Goal: Task Accomplishment & Management: Manage account settings

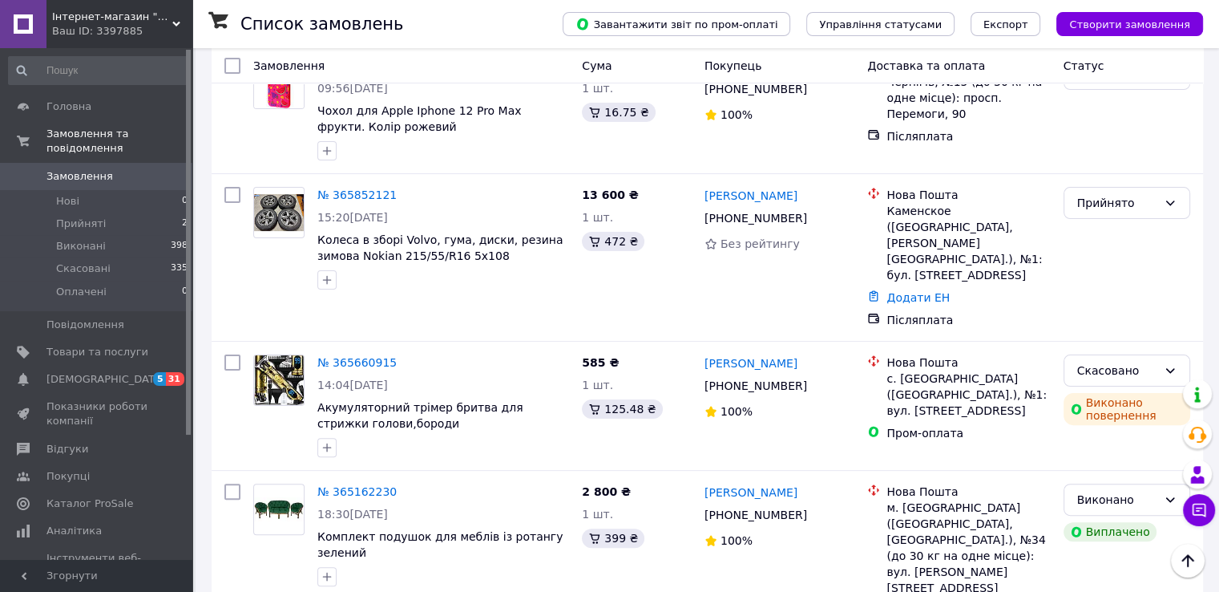
scroll to position [314, 0]
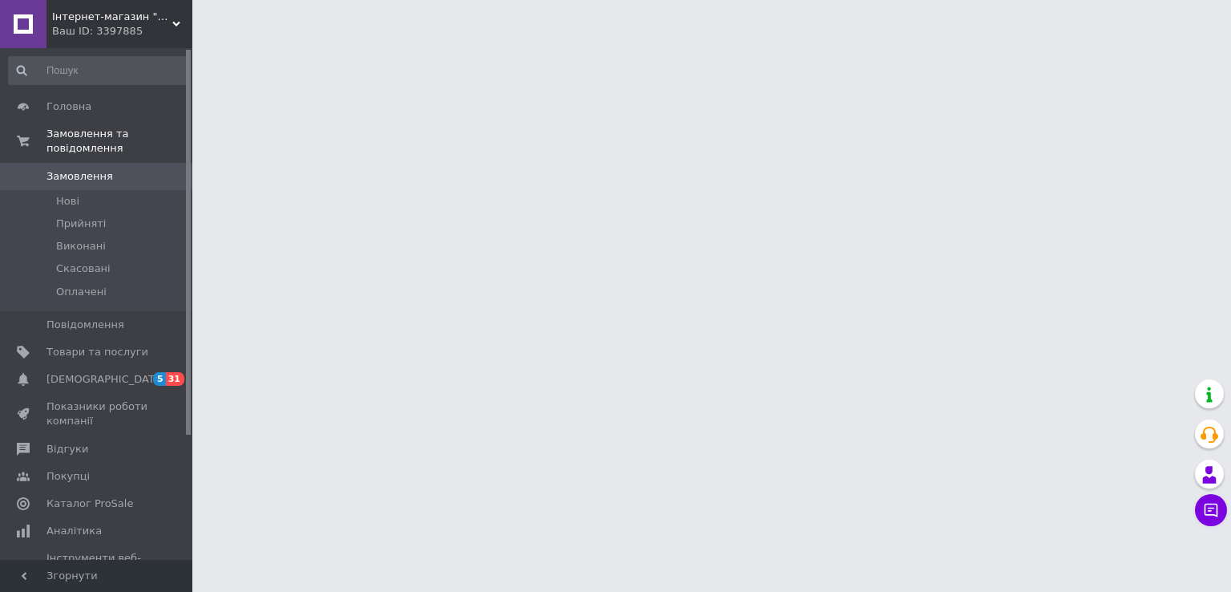
click at [107, 30] on div "Ваш ID: 3397885" at bounding box center [122, 31] width 140 height 14
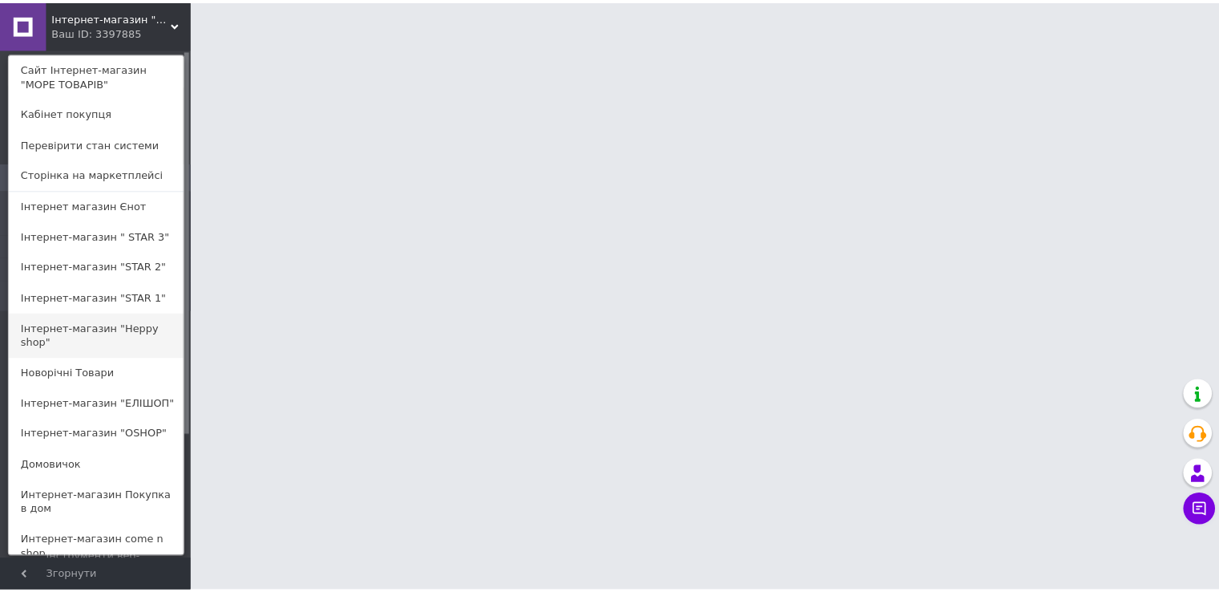
scroll to position [688, 0]
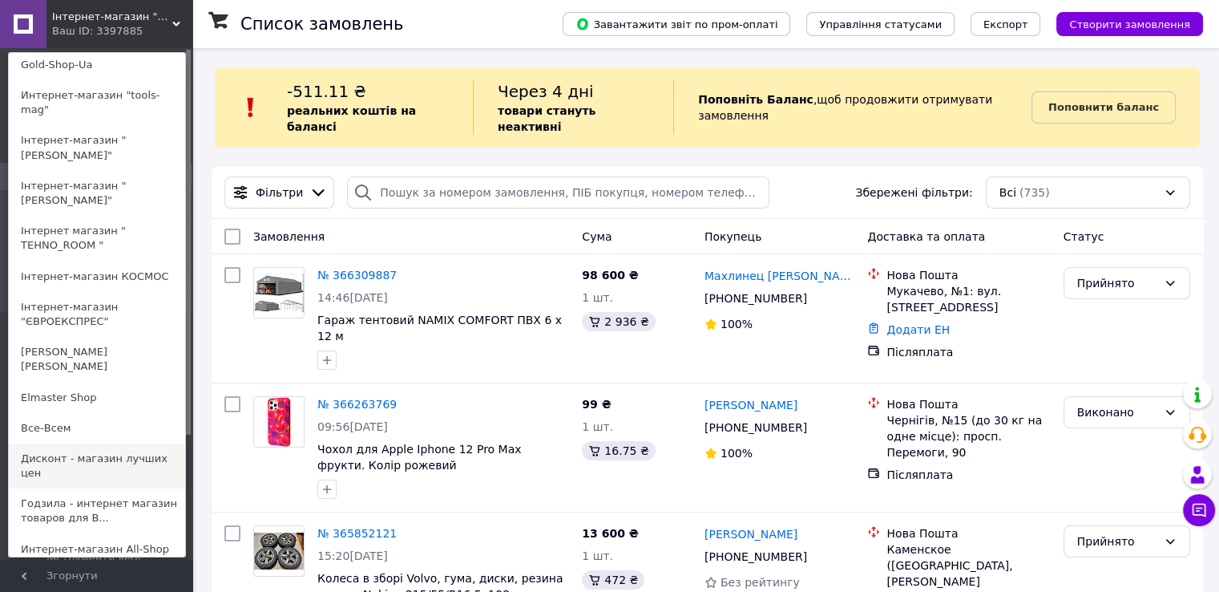
click at [48, 443] on link "Дисконт - магазин лучших цен" at bounding box center [97, 465] width 176 height 45
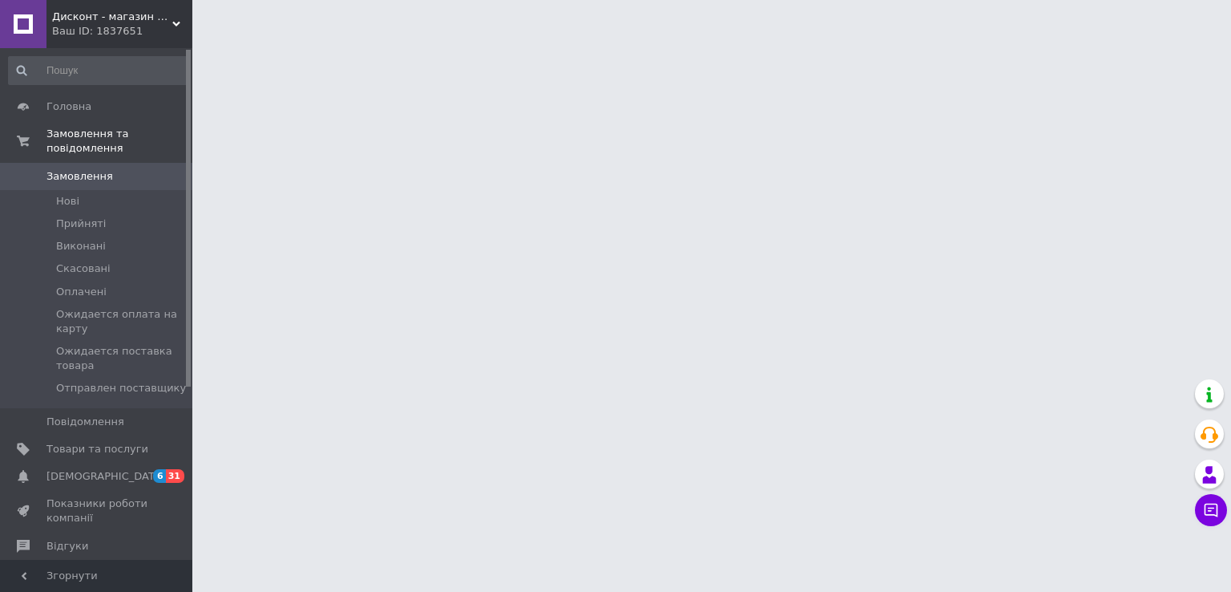
click at [88, 23] on span "Дисконт - магазин лучших цен" at bounding box center [112, 17] width 120 height 14
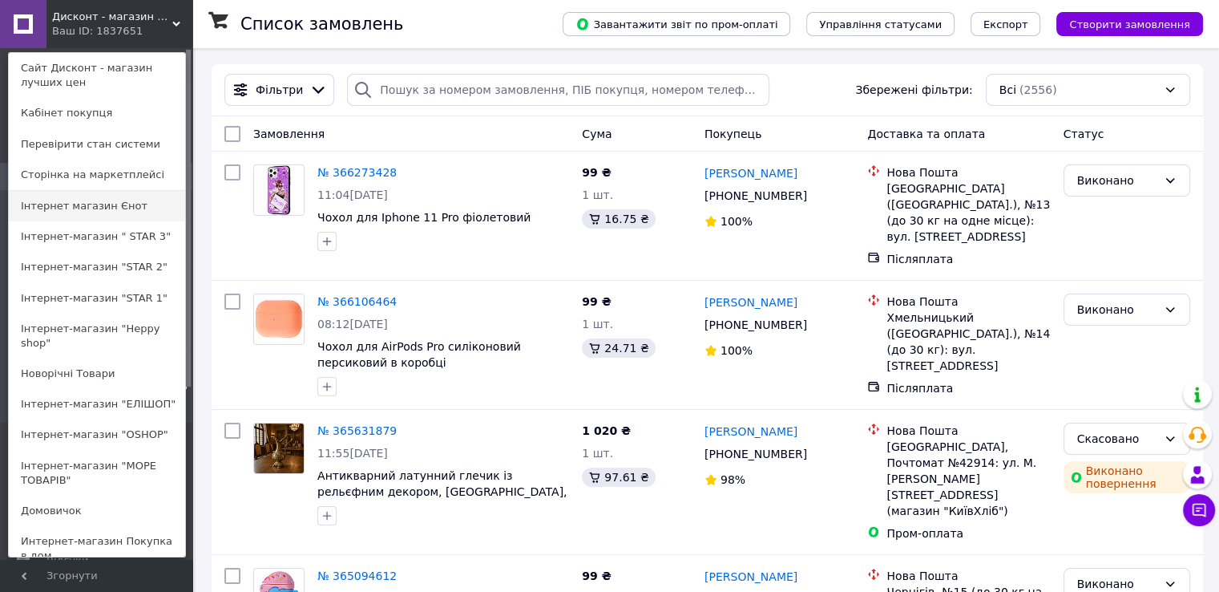
click at [91, 212] on link "Інтернет магазин Єнот" at bounding box center [97, 206] width 176 height 30
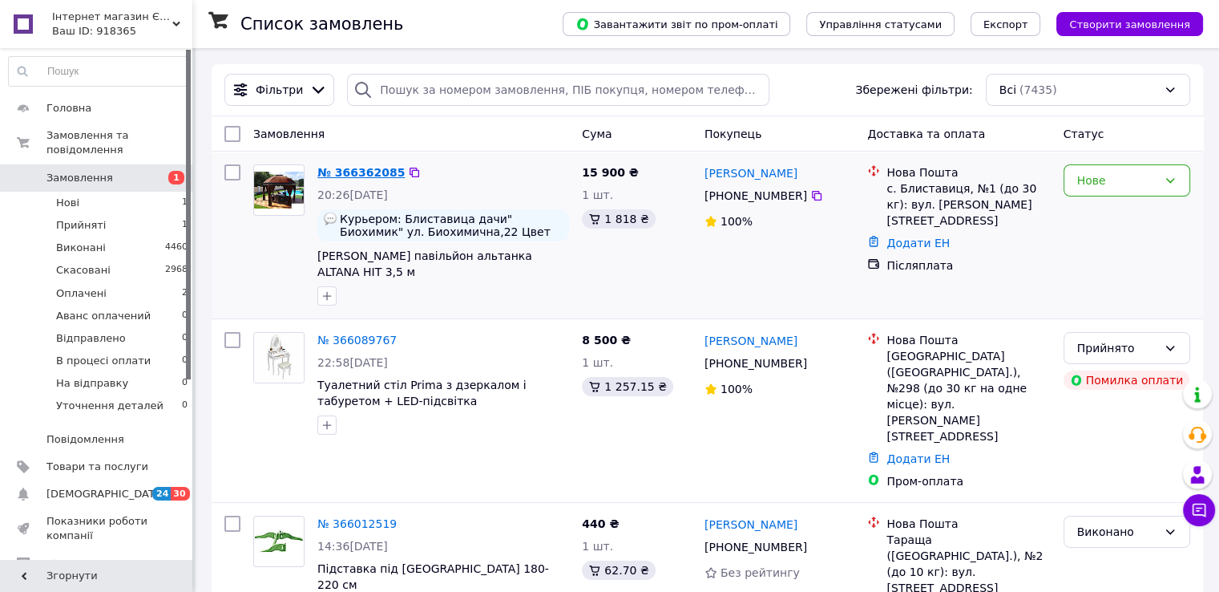
click at [359, 168] on link "№ 366362085" at bounding box center [360, 172] width 87 height 13
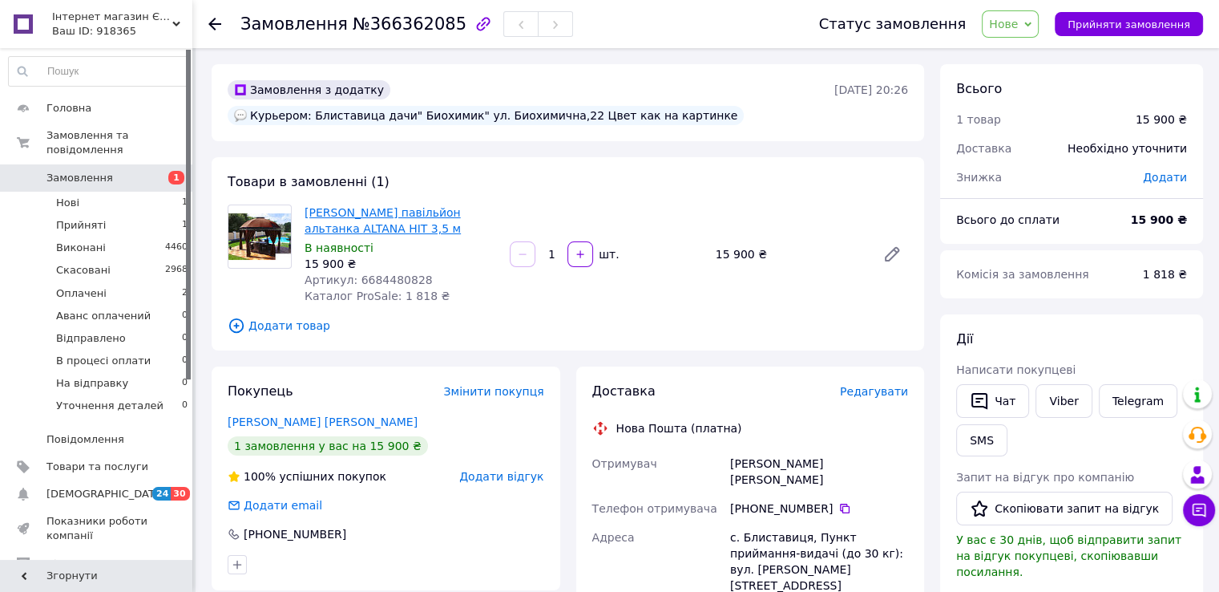
click at [374, 219] on link "Садовий павільйон альтанка ALTANA HIT 3,5 м" at bounding box center [383, 220] width 156 height 29
click at [138, 17] on span "Інтернет магазин Єнот" at bounding box center [112, 17] width 120 height 14
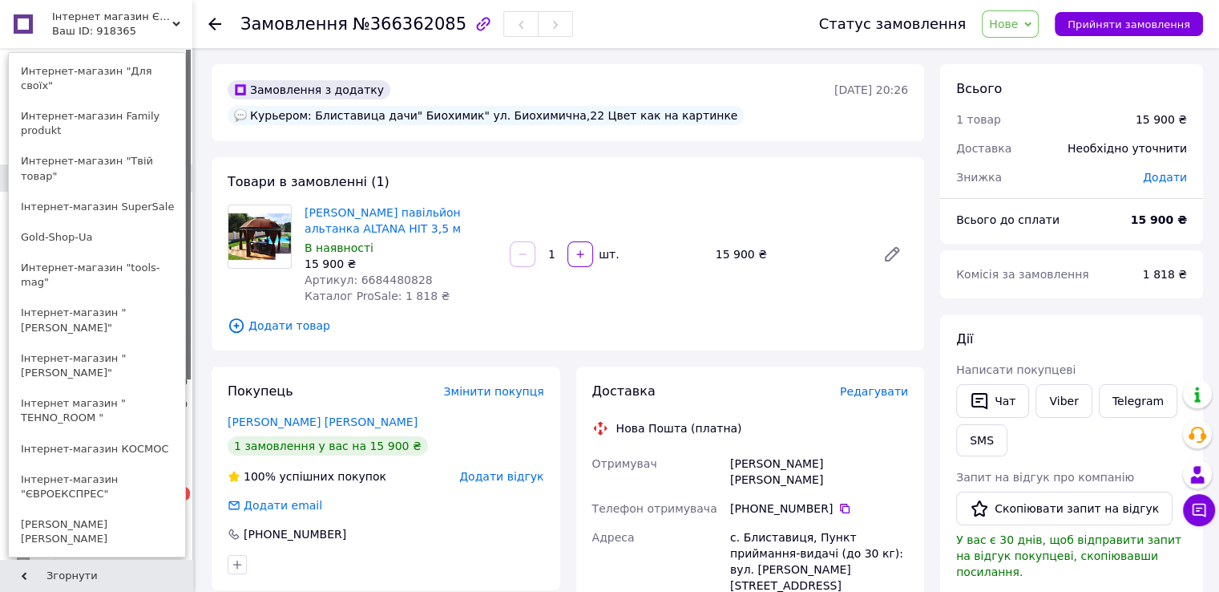
scroll to position [688, 0]
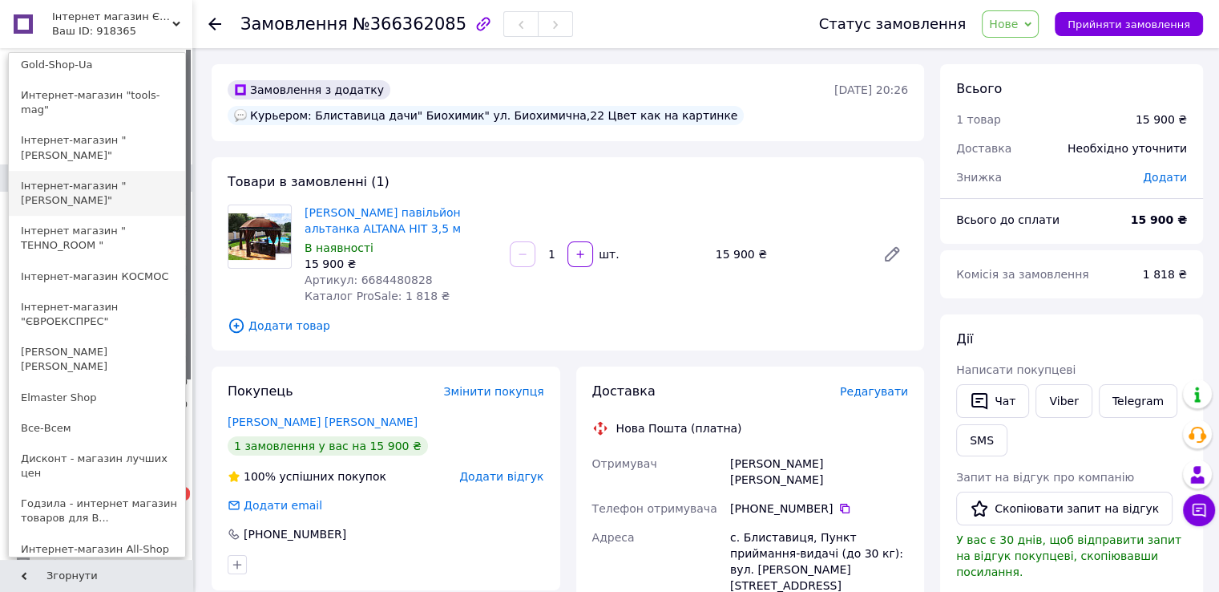
click at [123, 171] on link "Інтернет-магазин "[PERSON_NAME]"" at bounding box center [97, 193] width 176 height 45
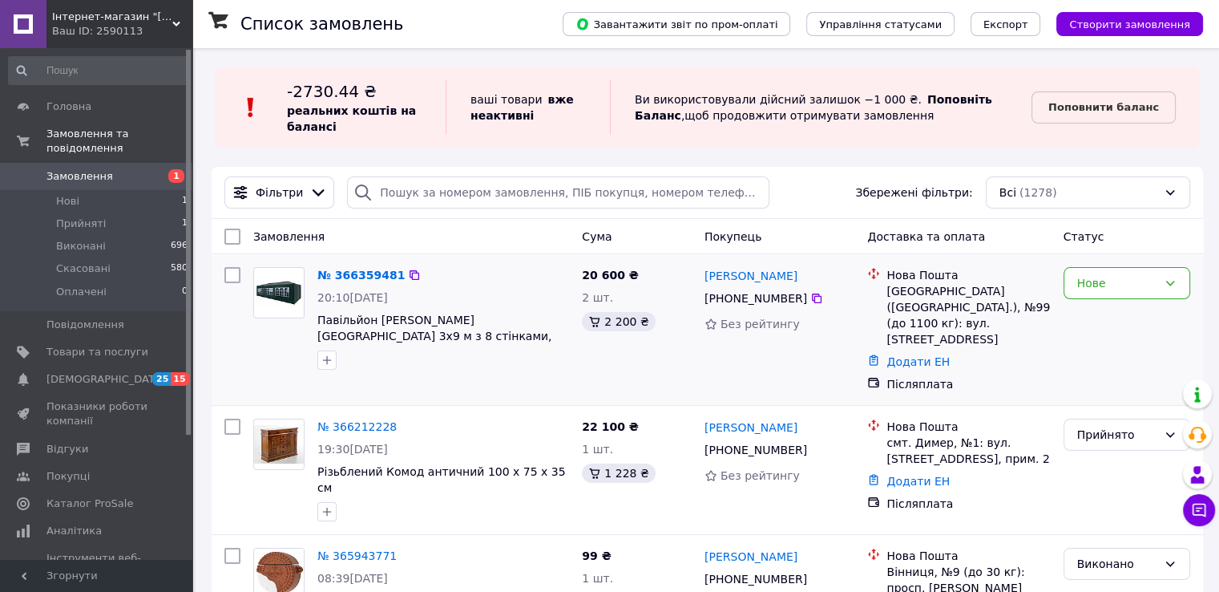
drag, startPoint x: 705, startPoint y: 300, endPoint x: 797, endPoint y: 297, distance: 92.2
click at [797, 297] on div "+380 68 572 49 24" at bounding box center [755, 298] width 109 height 22
copy div "+380 68 572 49 24"
click at [1089, 288] on div "Нове" at bounding box center [1117, 283] width 80 height 18
click at [1097, 321] on li "Прийнято" at bounding box center [1126, 318] width 125 height 29
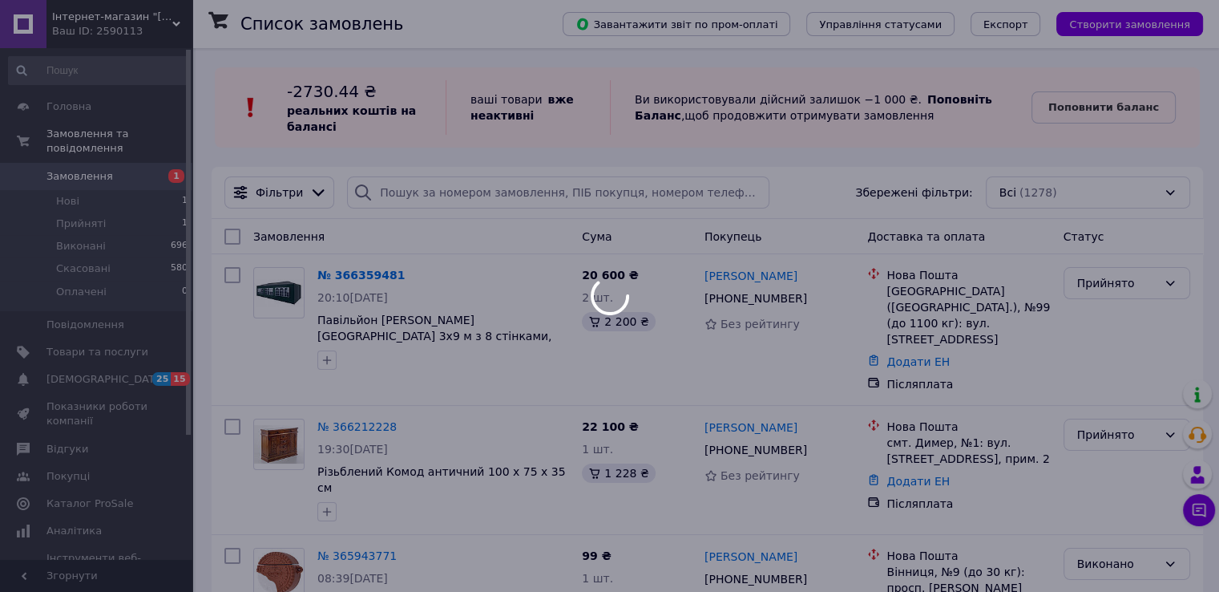
click at [359, 277] on div at bounding box center [609, 296] width 1219 height 592
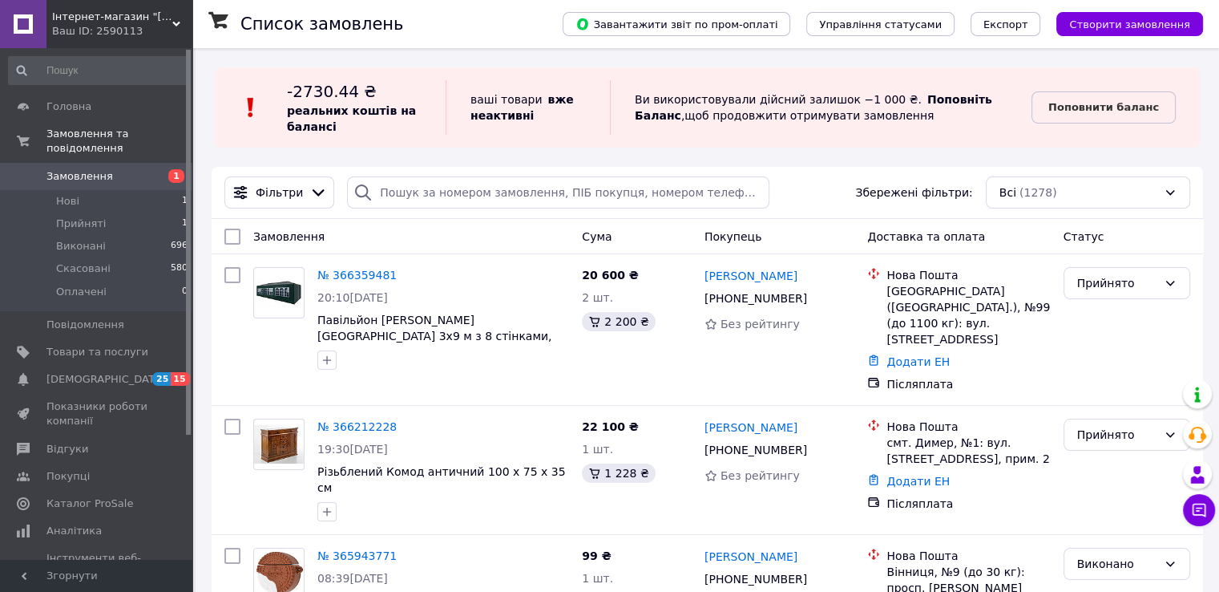
click at [359, 277] on link "№ 366359481" at bounding box center [356, 275] width 79 height 13
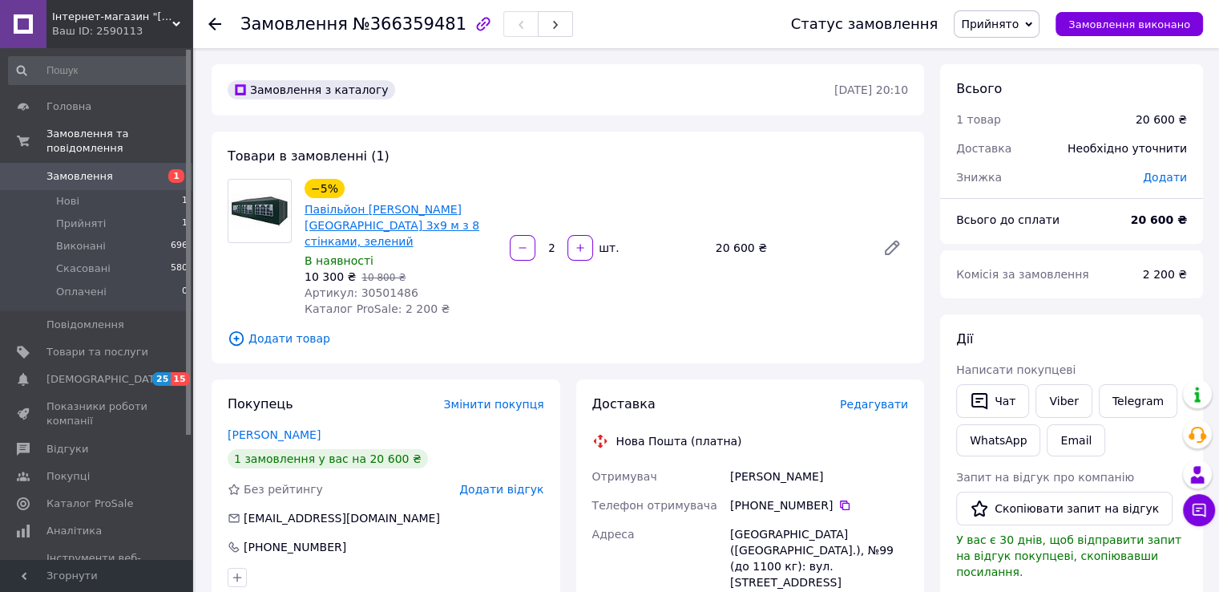
click at [386, 221] on link "Павільйон садовий Avko Garden 3х9 м з 8 стінками, зелений" at bounding box center [392, 225] width 175 height 45
click at [115, 18] on span "Інтернет-магазин "[PERSON_NAME]"" at bounding box center [112, 17] width 120 height 14
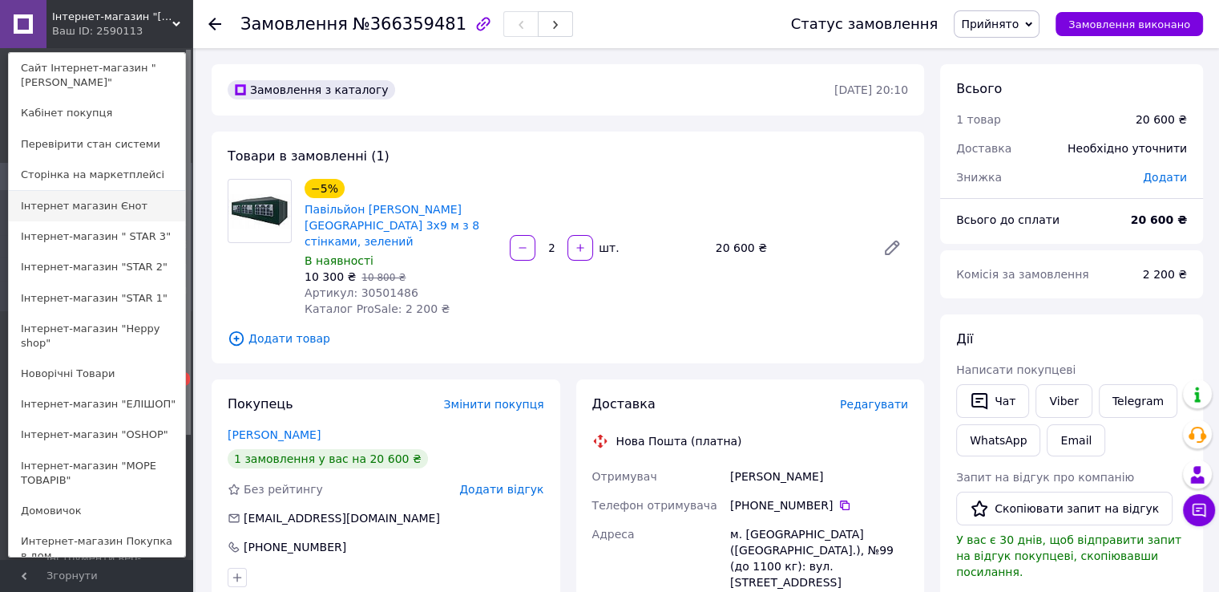
click at [106, 198] on link "Інтернет магазин Єнот" at bounding box center [97, 206] width 176 height 30
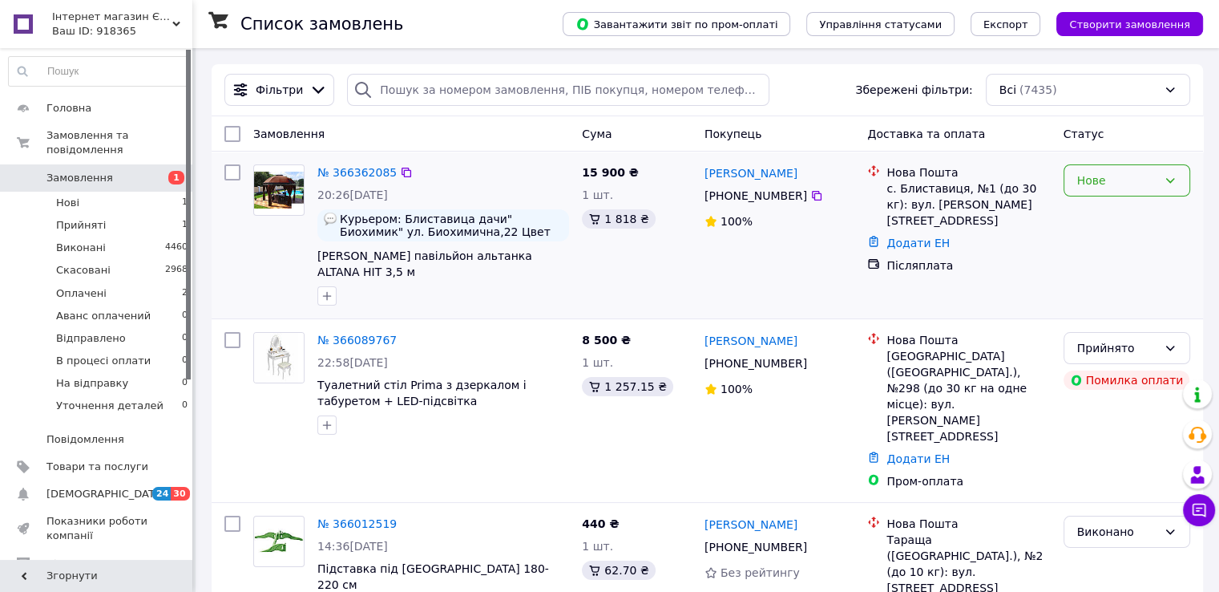
click at [1083, 176] on div "Нове" at bounding box center [1117, 181] width 80 height 18
click at [1089, 223] on li "Прийнято" at bounding box center [1126, 215] width 125 height 29
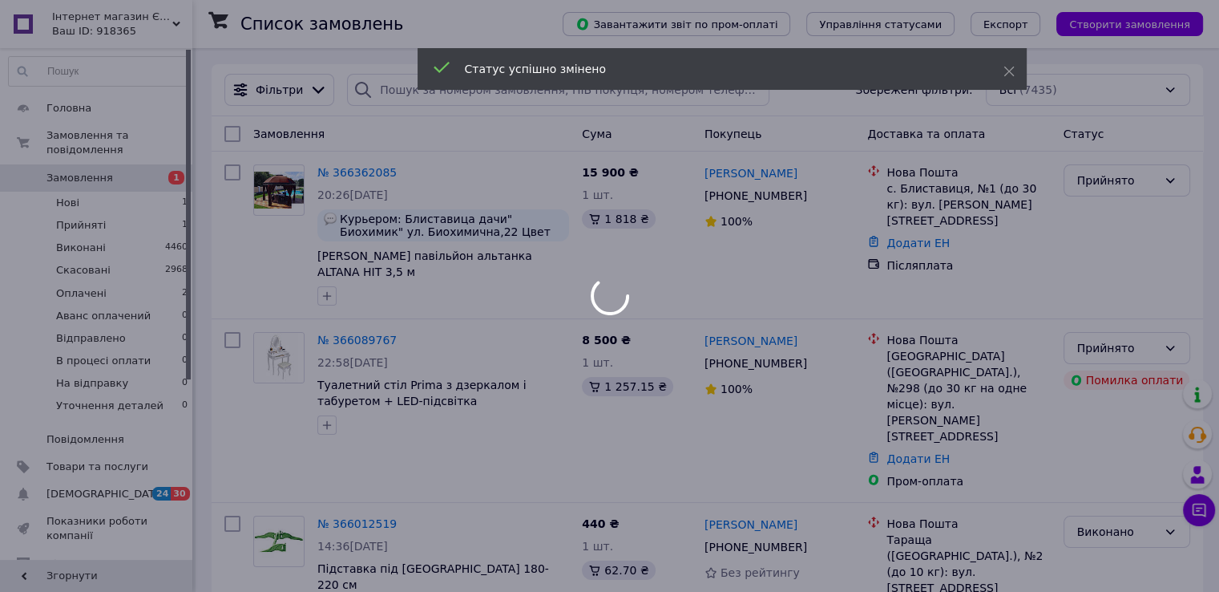
click at [107, 24] on div at bounding box center [609, 296] width 1219 height 592
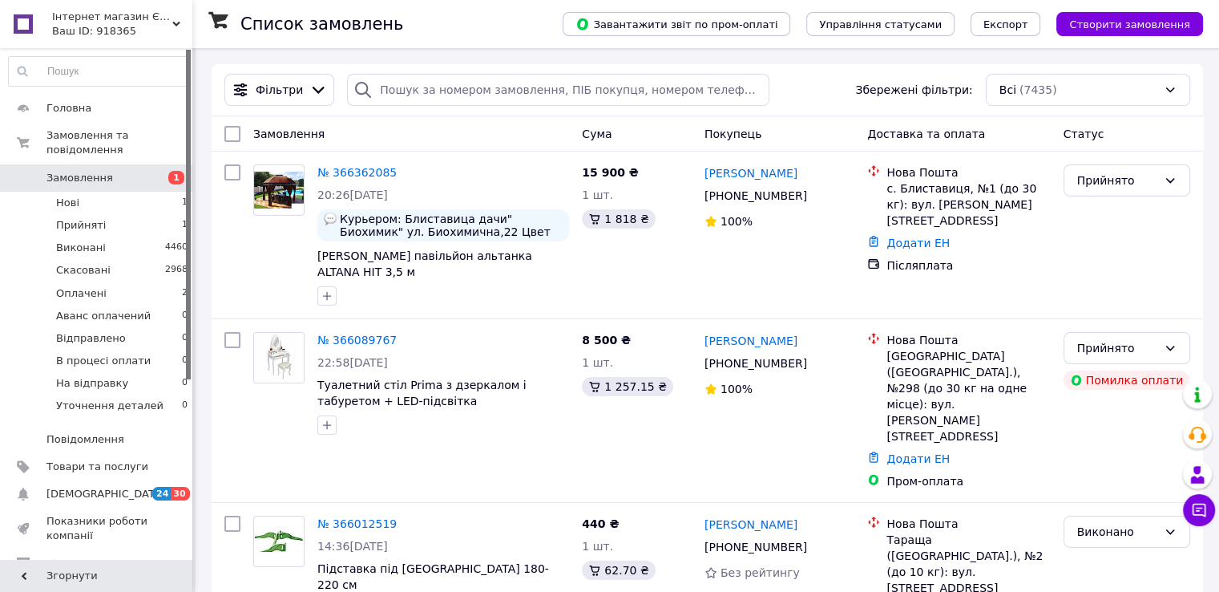
click at [107, 24] on div "Ваш ID: 918365" at bounding box center [122, 31] width 140 height 14
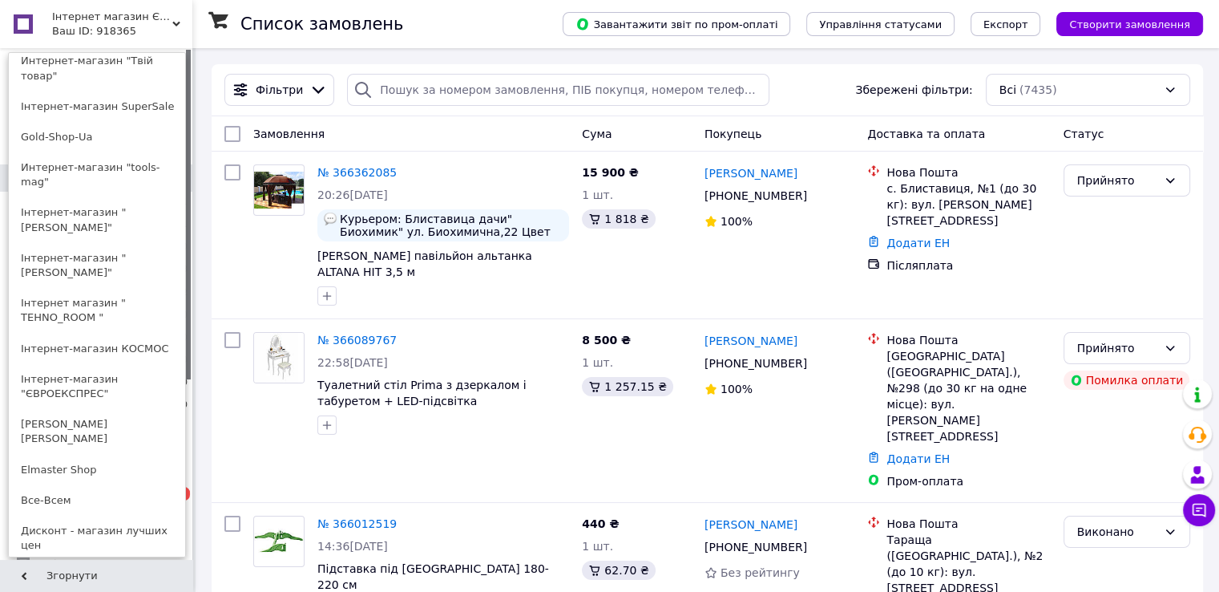
scroll to position [614, 0]
click at [73, 154] on link "Интернет-магазин "tools-mag"" at bounding box center [97, 176] width 176 height 45
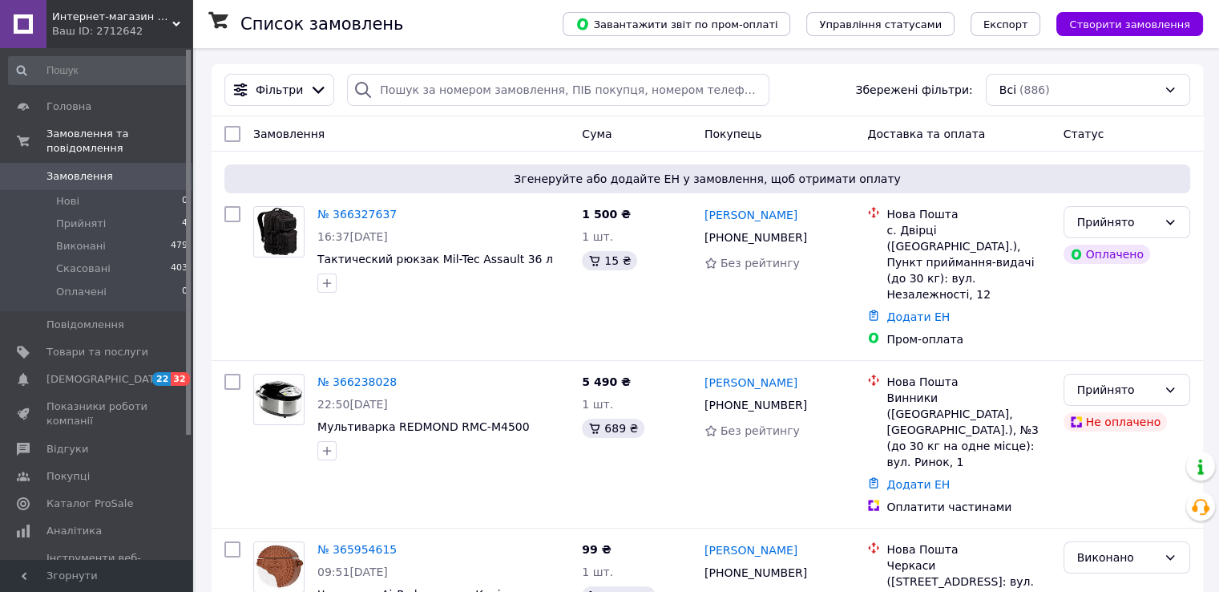
click at [99, 13] on span "Интернет-магазин "tools-mag"" at bounding box center [112, 17] width 120 height 14
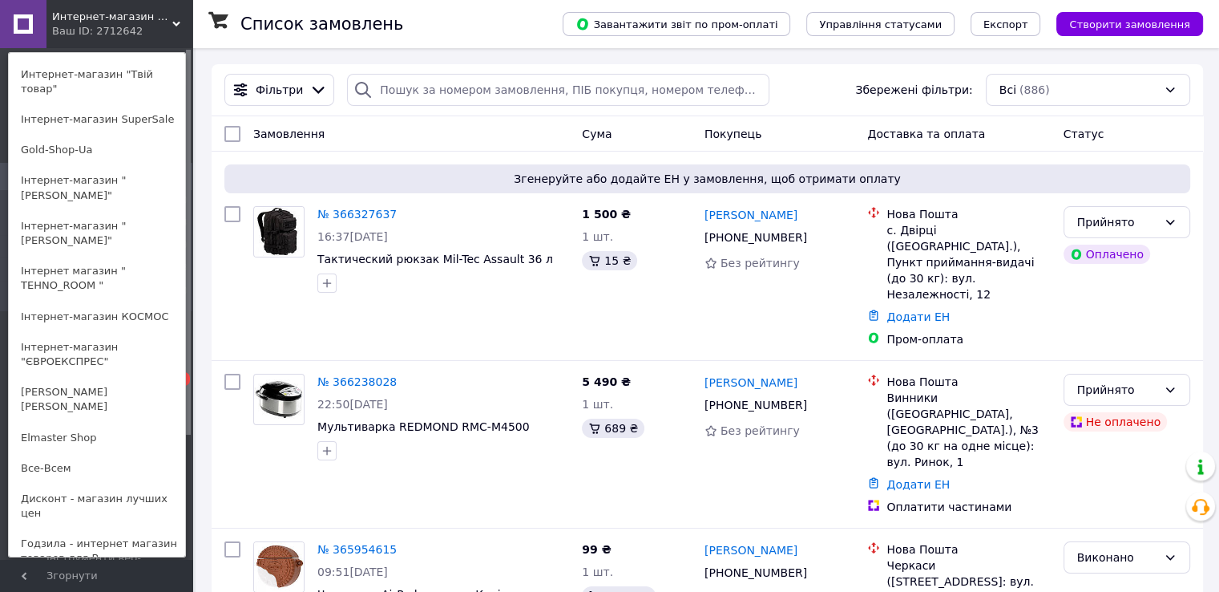
scroll to position [645, 0]
click at [105, 137] on link "Gold-Shop-Ua" at bounding box center [97, 152] width 176 height 30
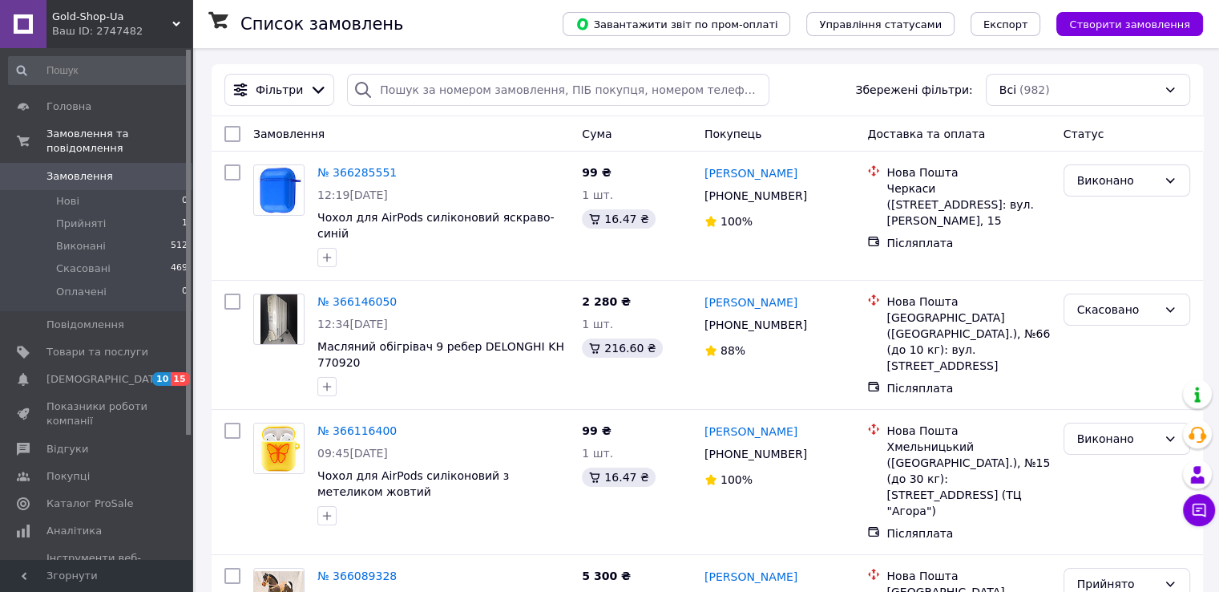
click at [69, 8] on div "Gold-Shop-Ua Ваш ID: 2747482" at bounding box center [119, 24] width 146 height 48
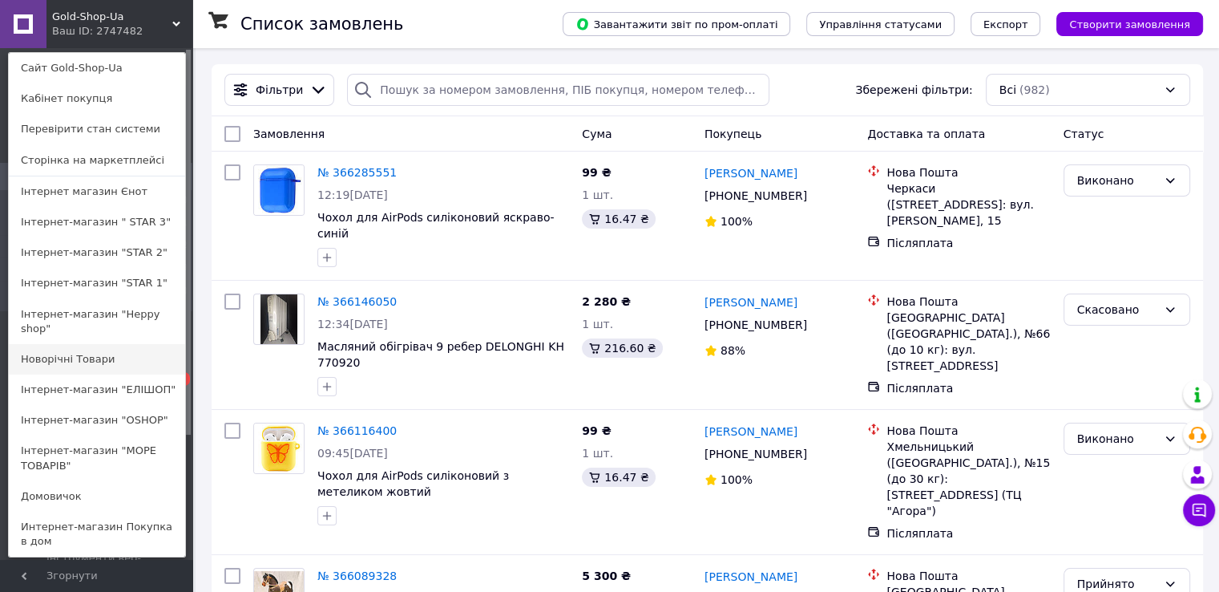
scroll to position [688, 0]
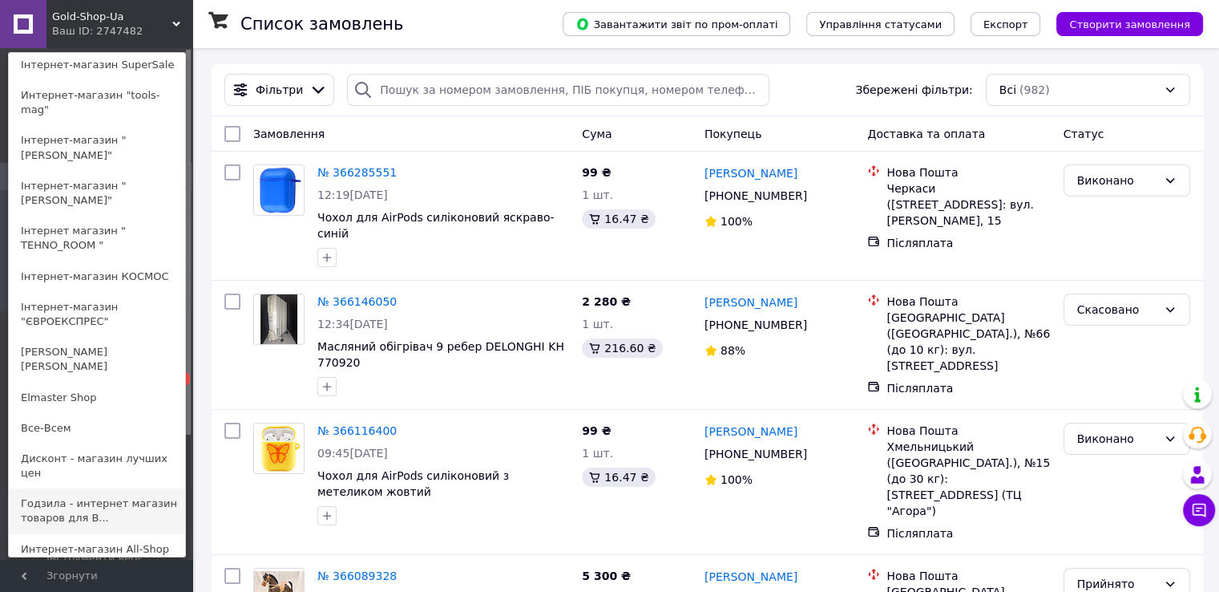
click at [90, 488] on link "Годзила - интернет магазин товаров для В..." at bounding box center [97, 510] width 176 height 45
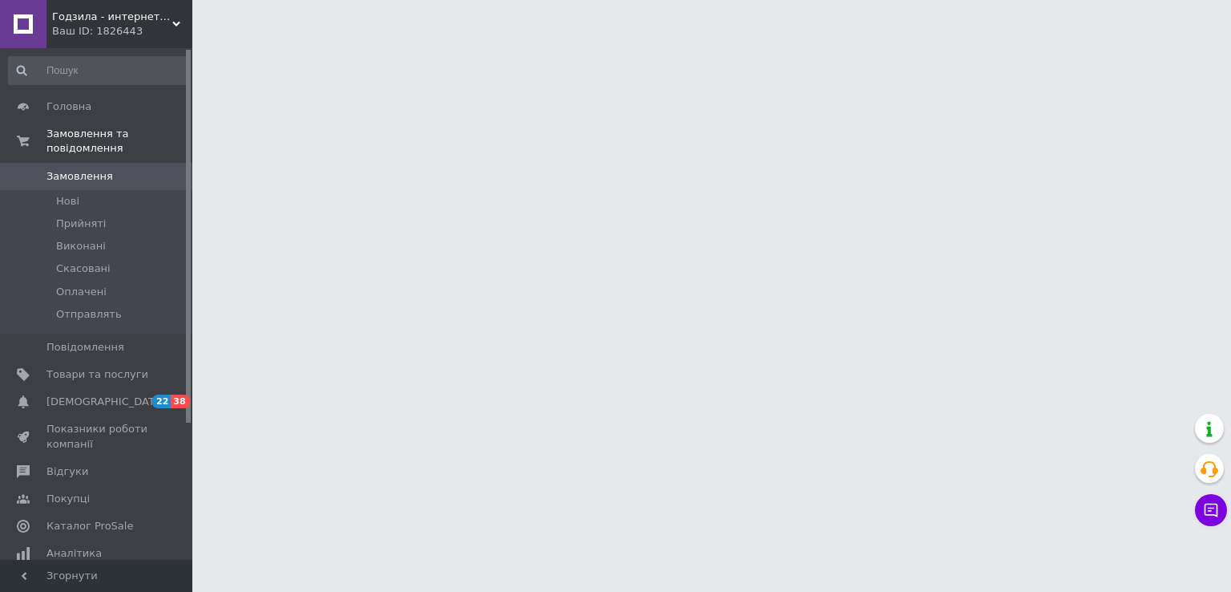
click at [114, 31] on div "Ваш ID: 1826443" at bounding box center [122, 31] width 140 height 14
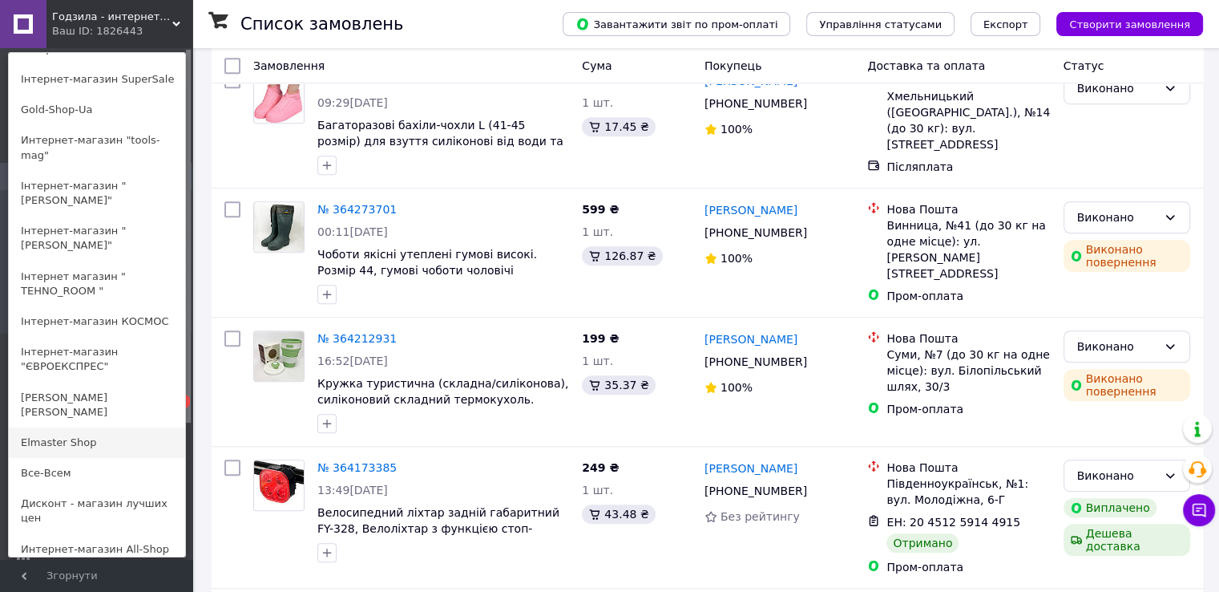
scroll to position [1930, 0]
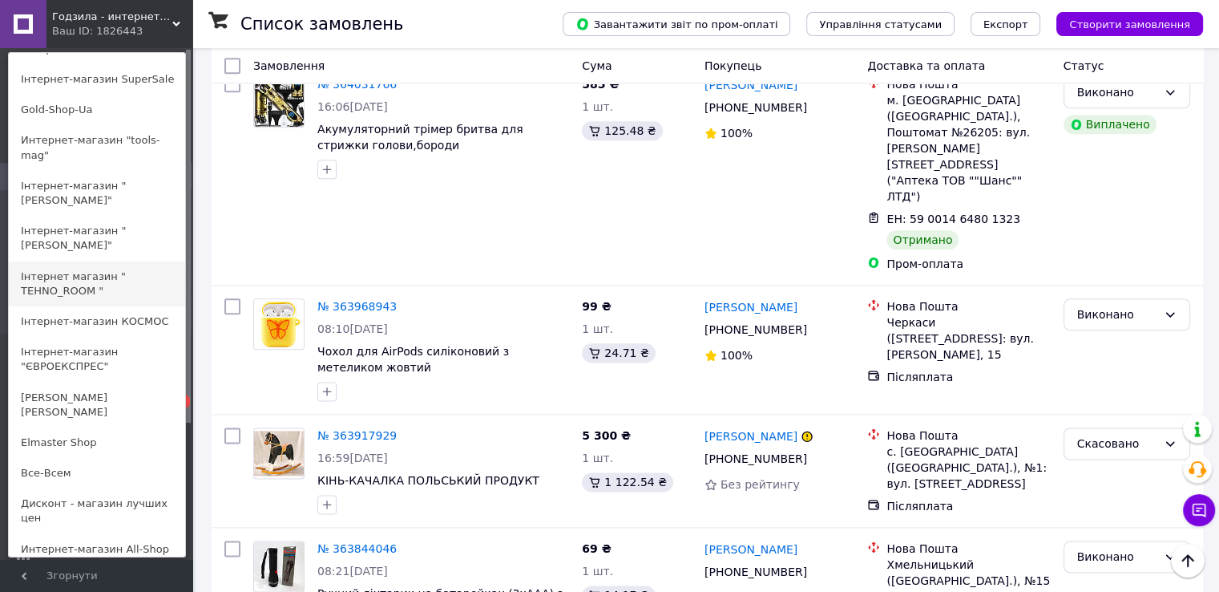
click at [93, 261] on link "Інтернет магазин " TEHNO_ROOM "" at bounding box center [97, 283] width 176 height 45
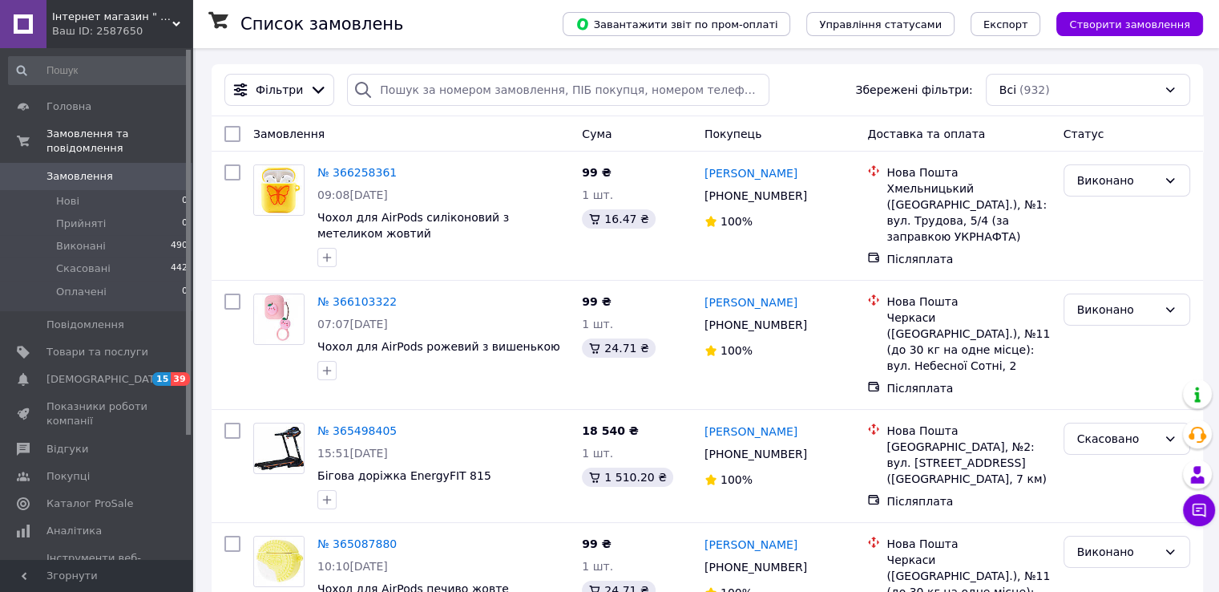
click at [83, 40] on div "Інтернет магазин " TEHNO_ROOM " Ваш ID: 2587650" at bounding box center [119, 24] width 146 height 48
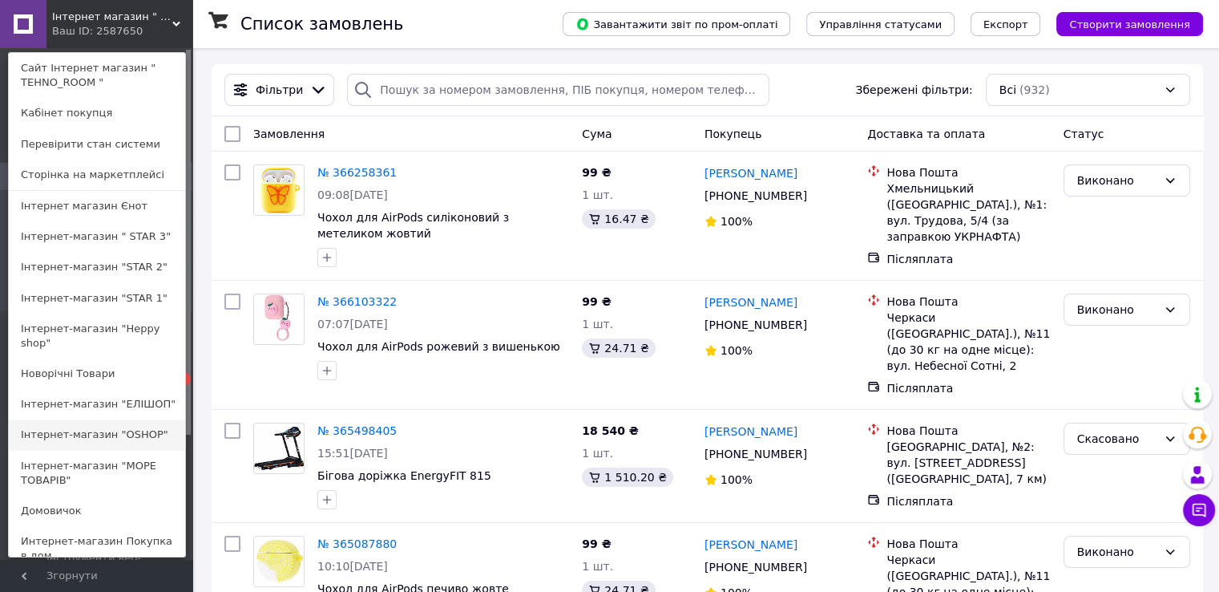
scroll to position [688, 0]
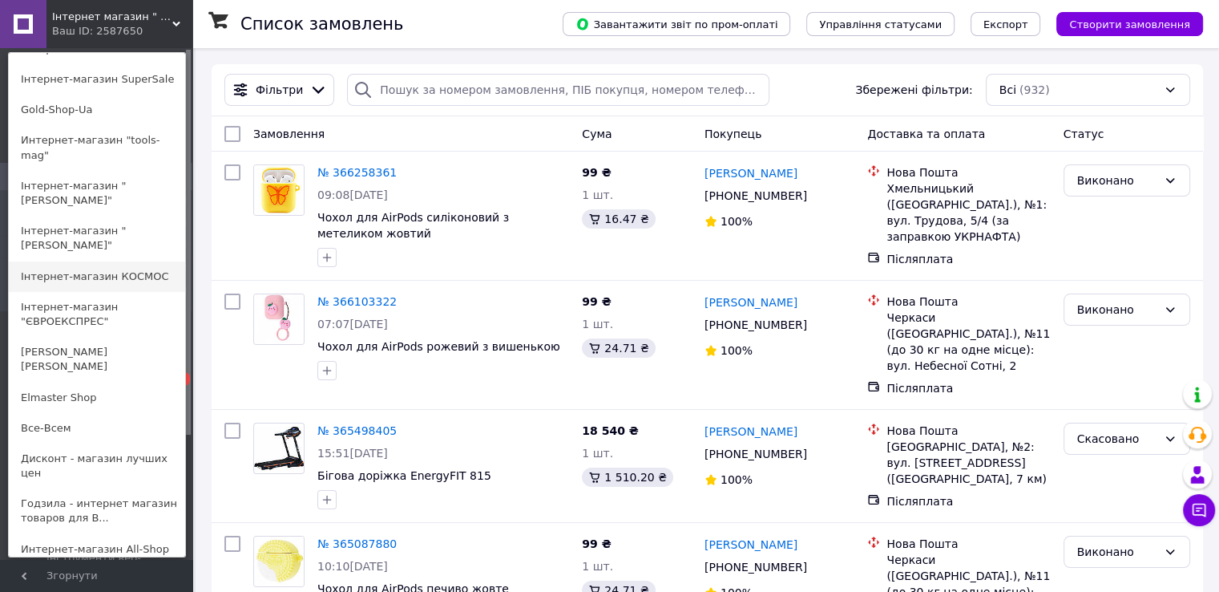
click at [131, 261] on link "Інтернет-магазин КОСМОС" at bounding box center [97, 276] width 176 height 30
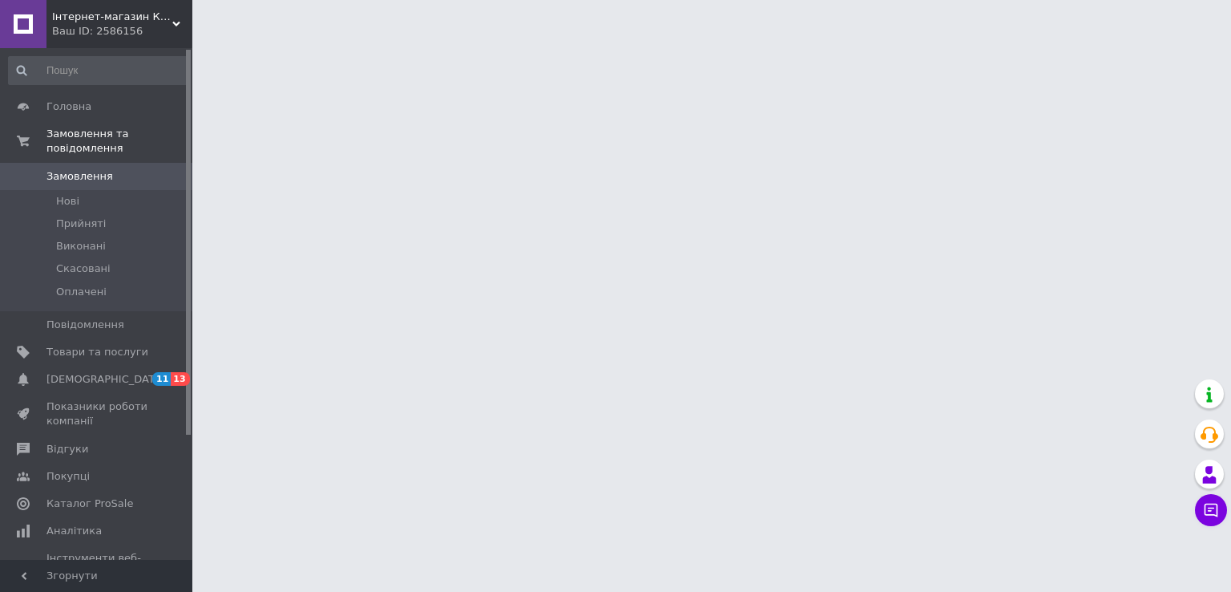
click at [111, 24] on div "Ваш ID: 2586156" at bounding box center [122, 31] width 140 height 14
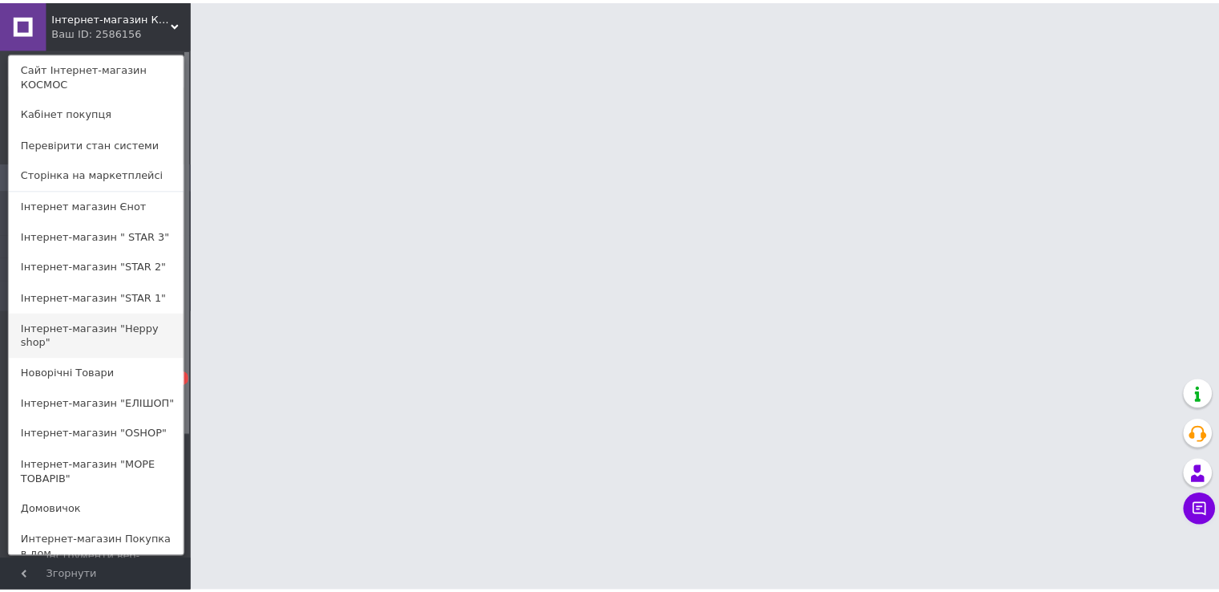
scroll to position [702, 0]
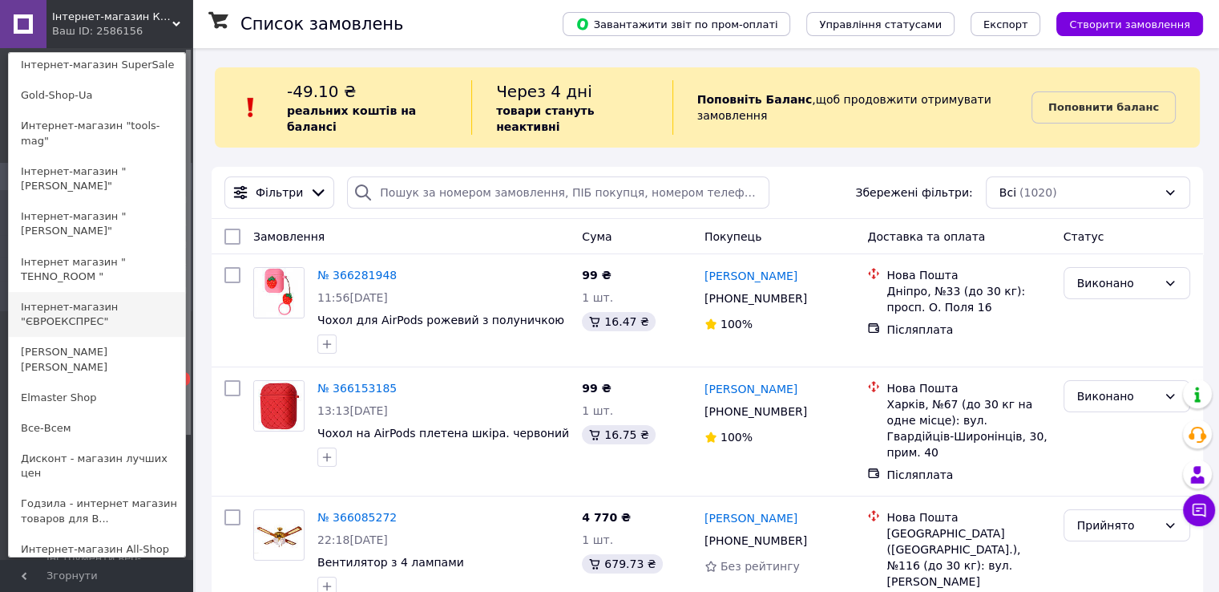
click at [99, 292] on link "Інтернет-магазин "ЄВРОЕКСПРЕС"" at bounding box center [97, 314] width 176 height 45
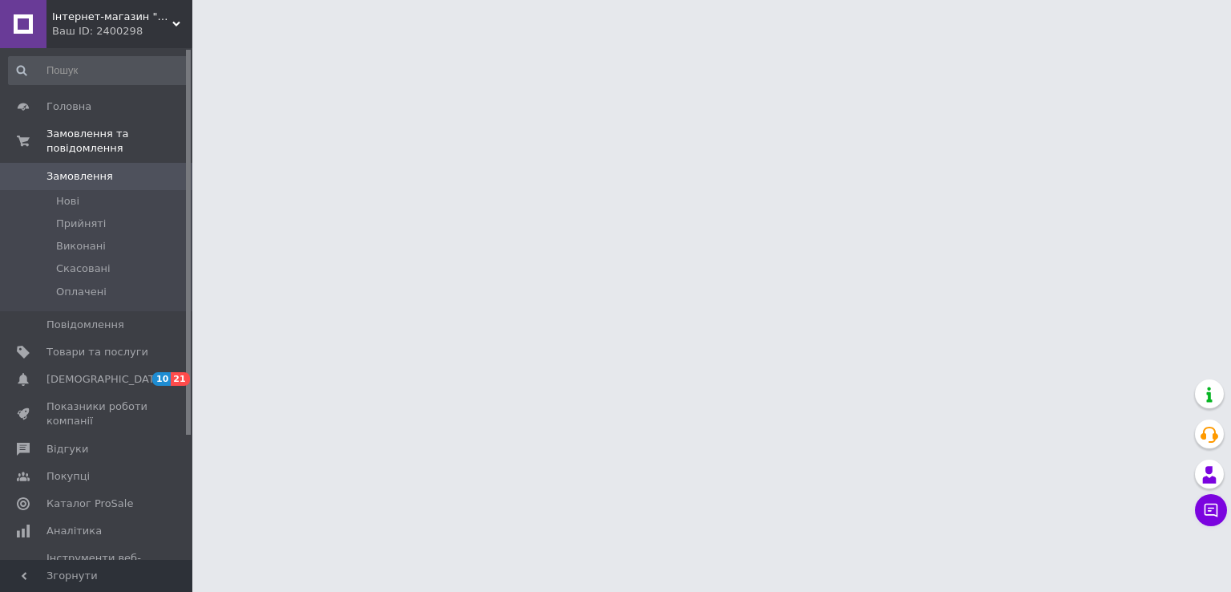
click at [80, 24] on div "Ваш ID: 2400298" at bounding box center [122, 31] width 140 height 14
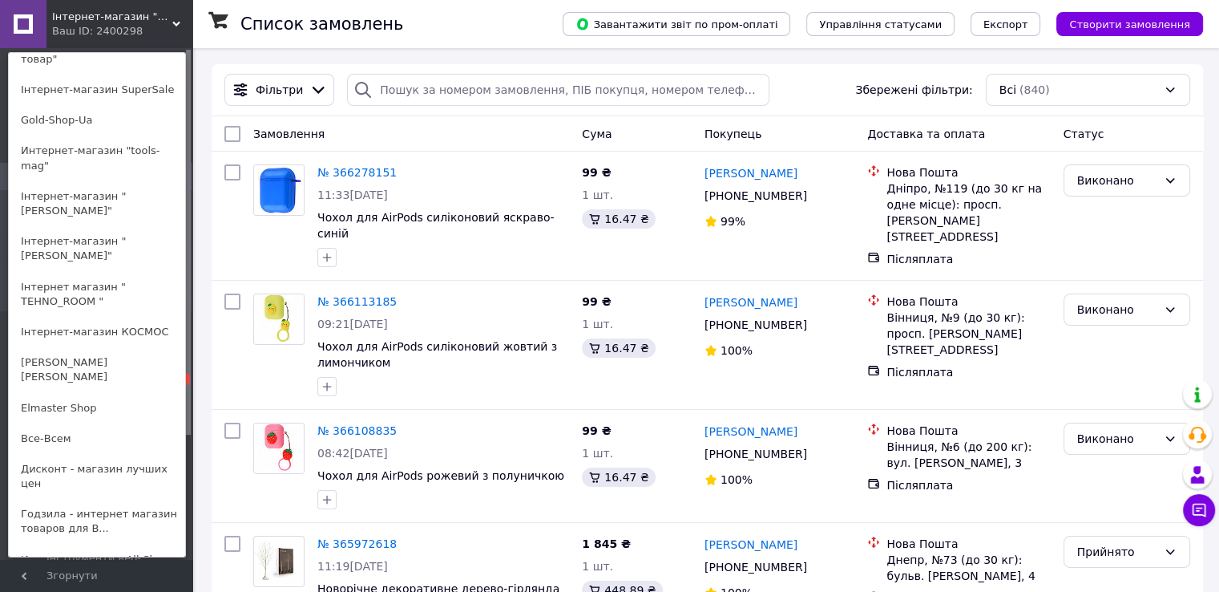
scroll to position [688, 0]
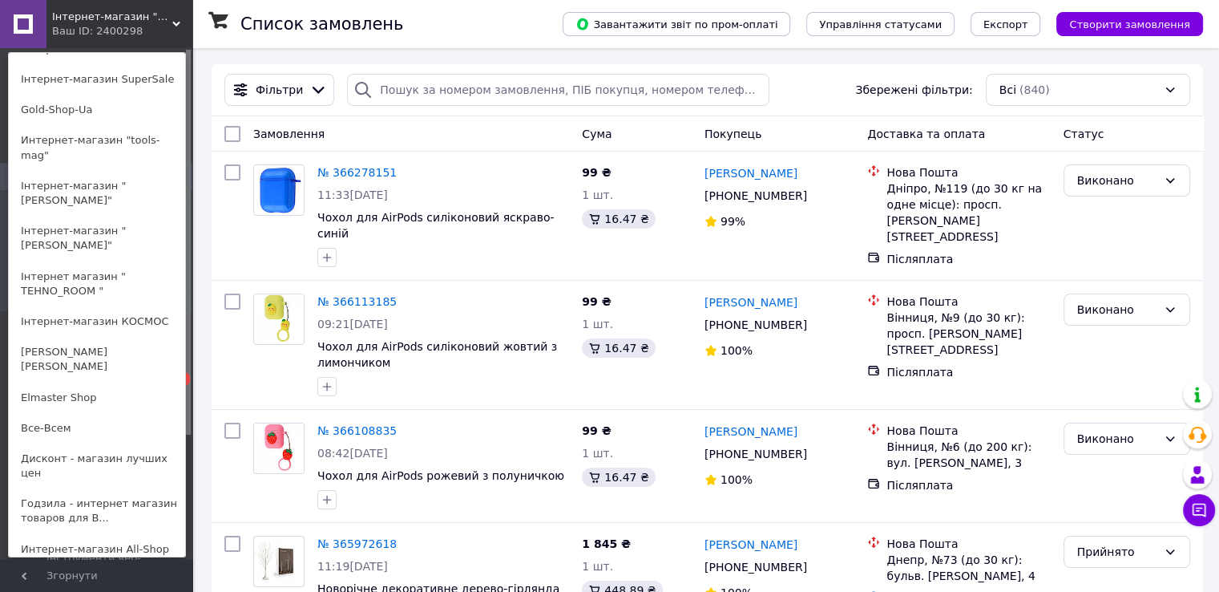
click at [96, 564] on link "Інтернет-магазин "ЕAE"" at bounding box center [97, 579] width 176 height 30
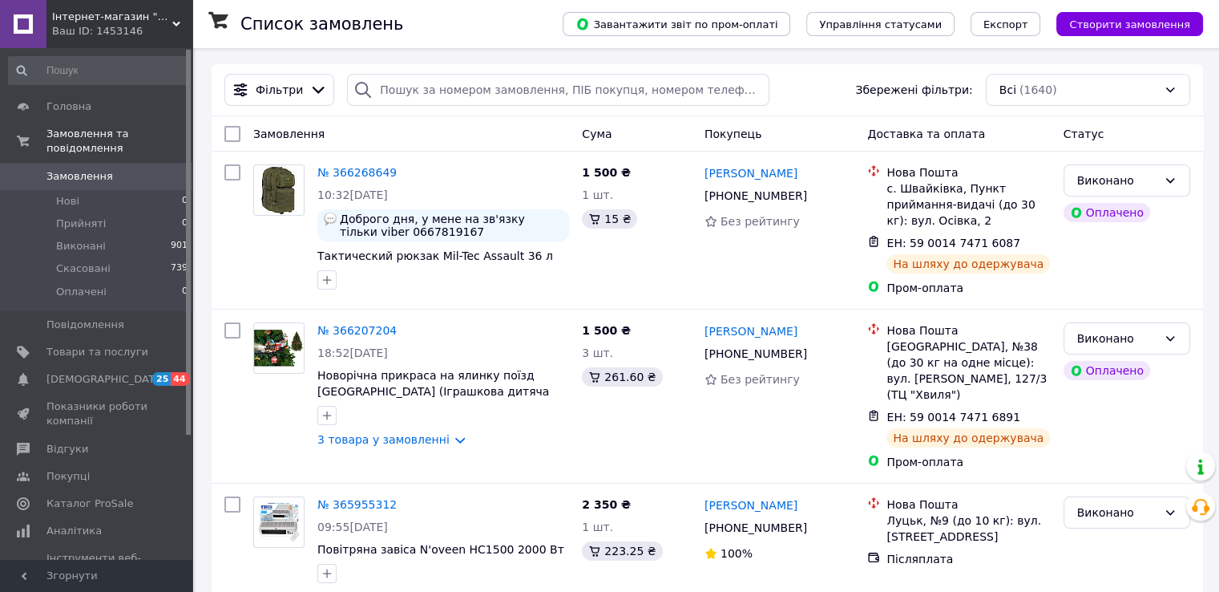
click at [94, 19] on span "Інтернет-магазин "ЕAE"" at bounding box center [112, 17] width 120 height 14
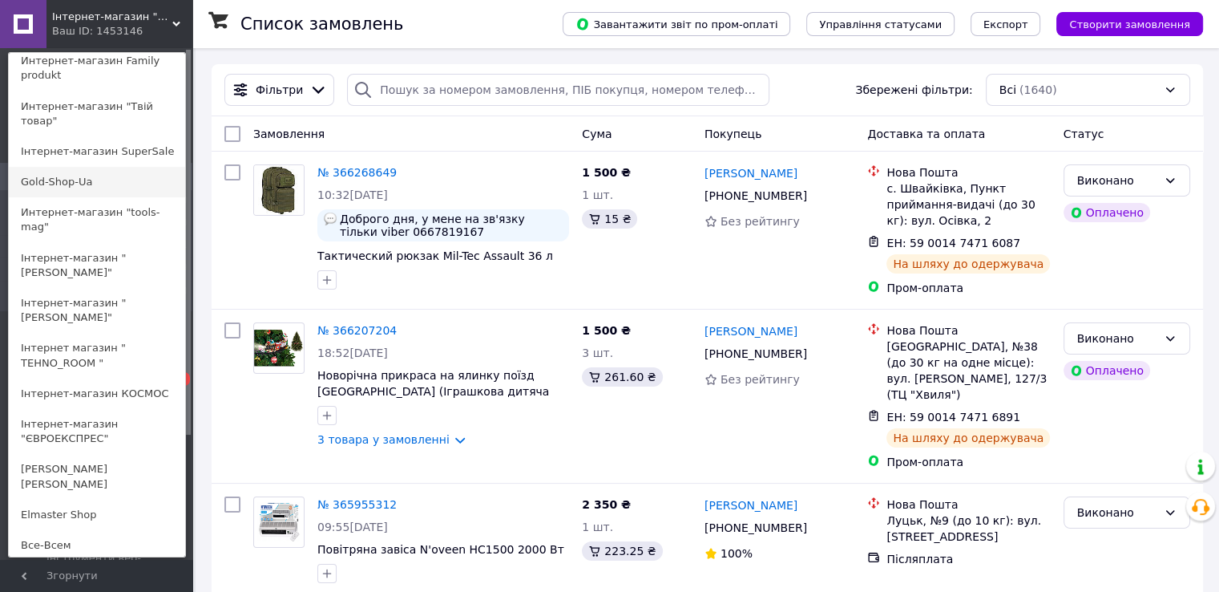
scroll to position [564, 0]
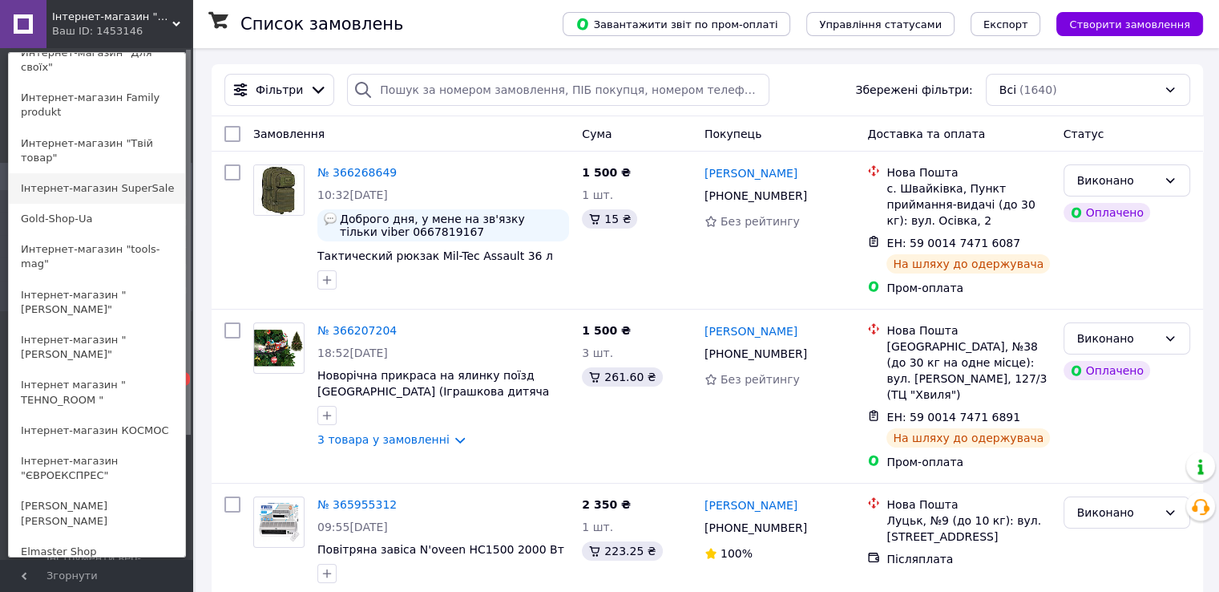
click at [87, 173] on link "Інтернет-магазин SuperSale" at bounding box center [97, 188] width 176 height 30
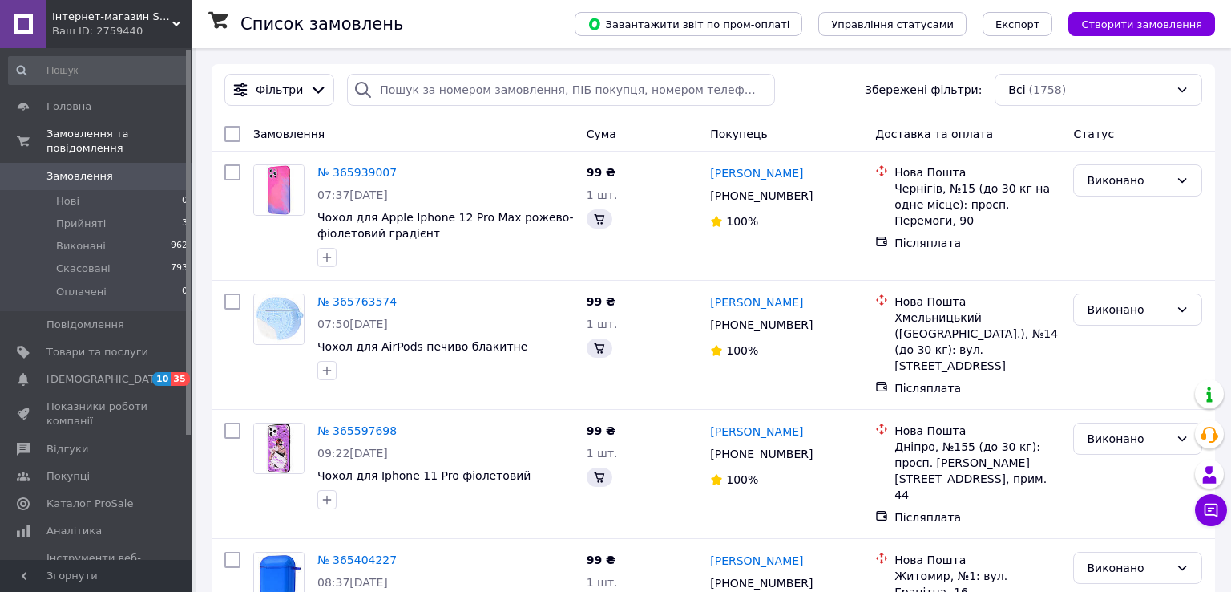
click at [107, 24] on div "Ваш ID: 2759440" at bounding box center [122, 31] width 140 height 14
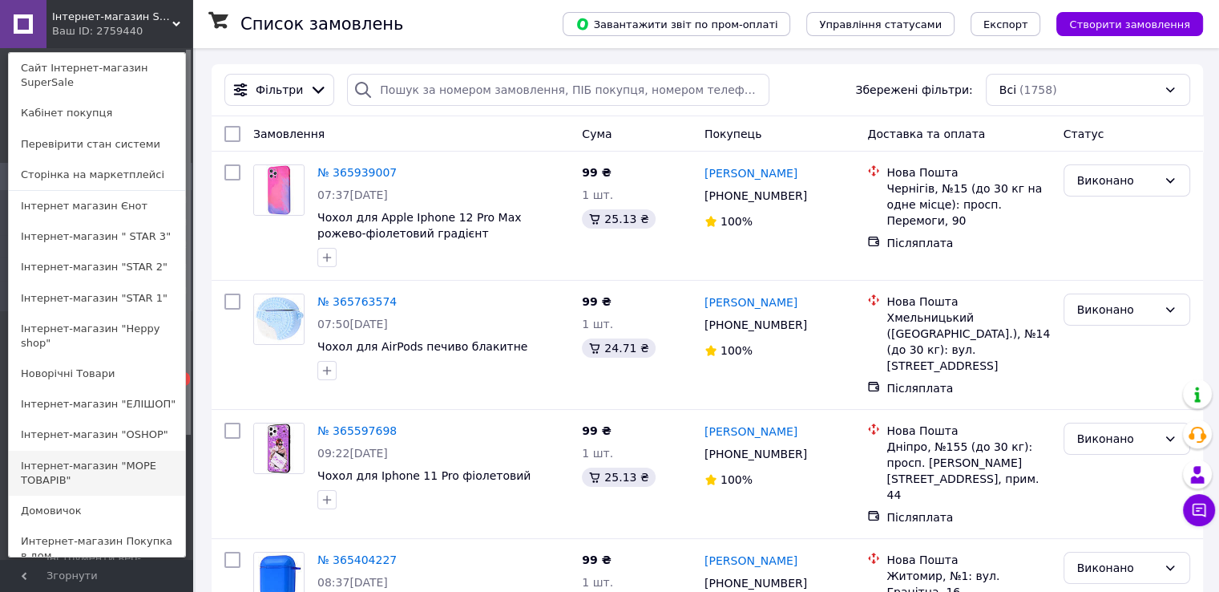
click at [103, 458] on link "Інтернет-магазин "МОРЕ ТОВАРІВ"" at bounding box center [97, 472] width 176 height 45
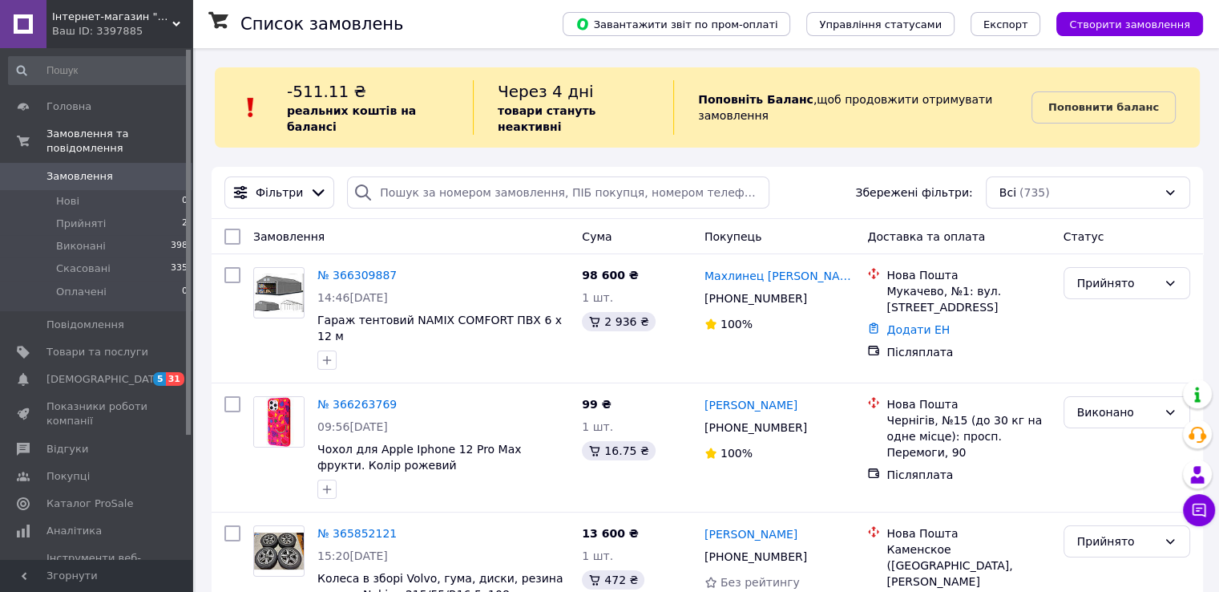
click at [73, 18] on span "Інтернет-магазин "МОРЕ ТОВАРІВ"" at bounding box center [112, 17] width 120 height 14
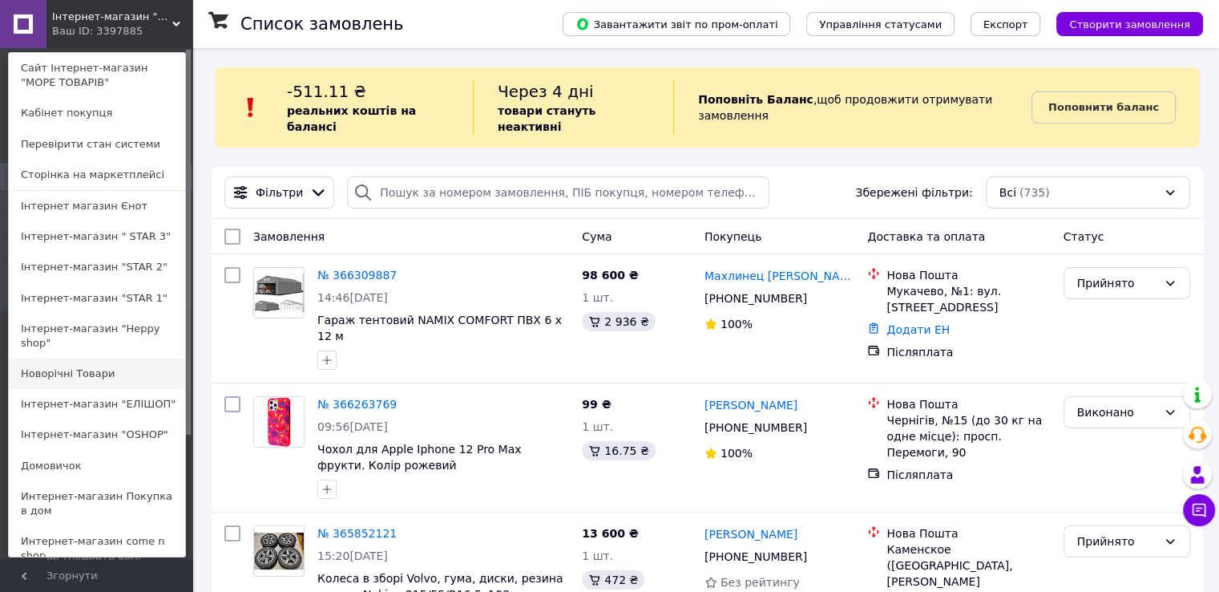
scroll to position [688, 0]
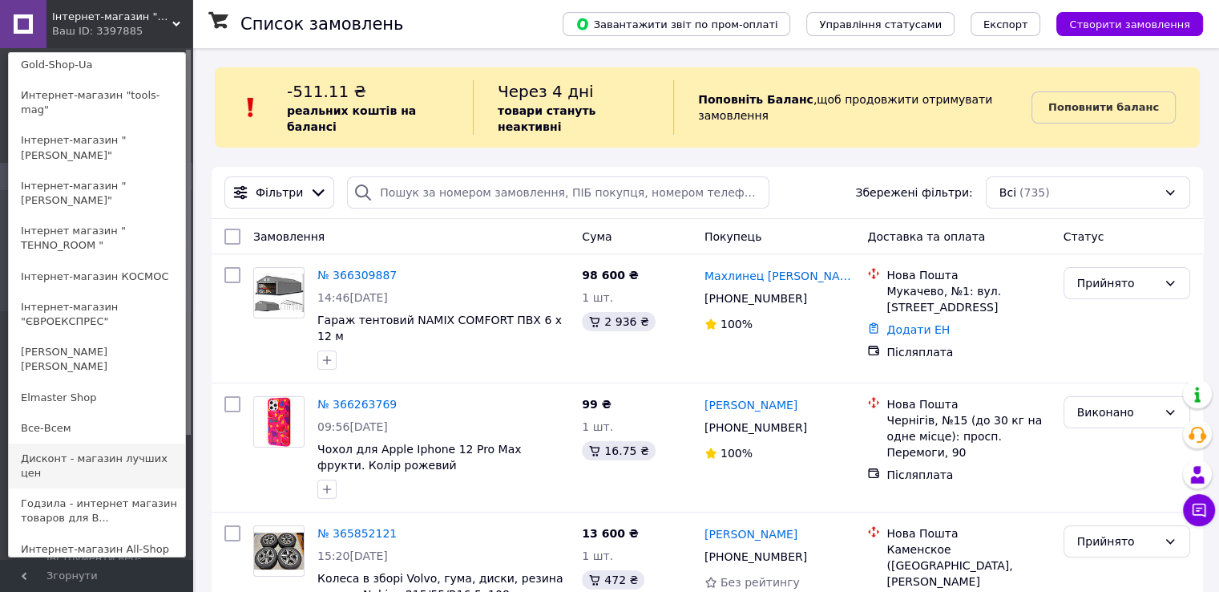
click at [88, 443] on link "Дисконт - магазин лучших цен" at bounding box center [97, 465] width 176 height 45
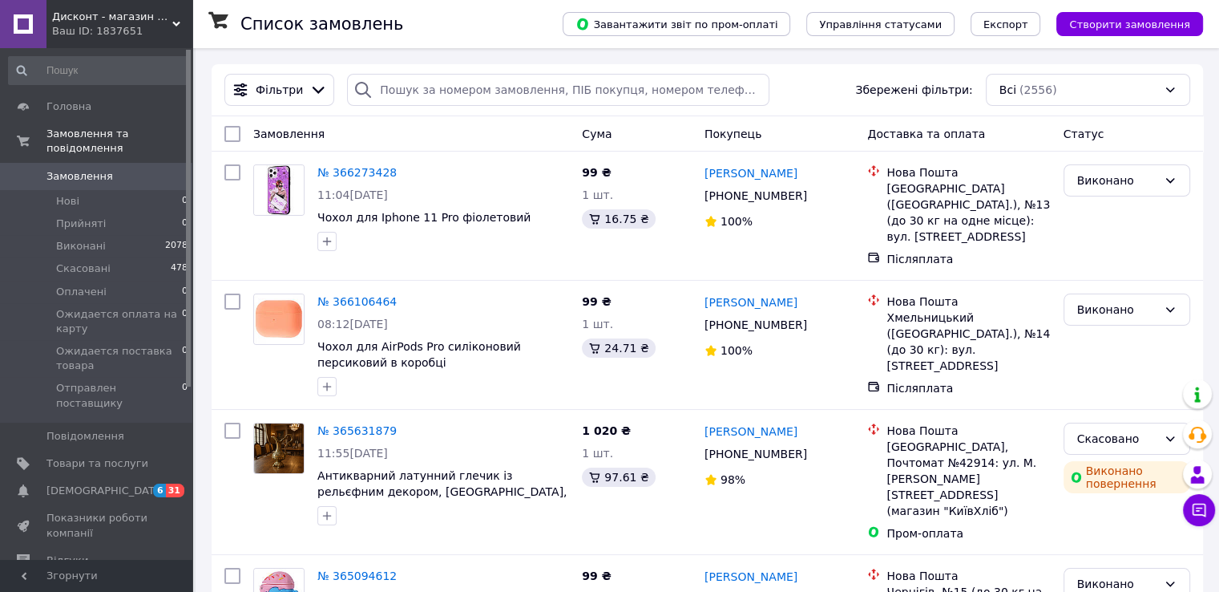
click at [113, 26] on div "Ваш ID: 1837651" at bounding box center [122, 31] width 140 height 14
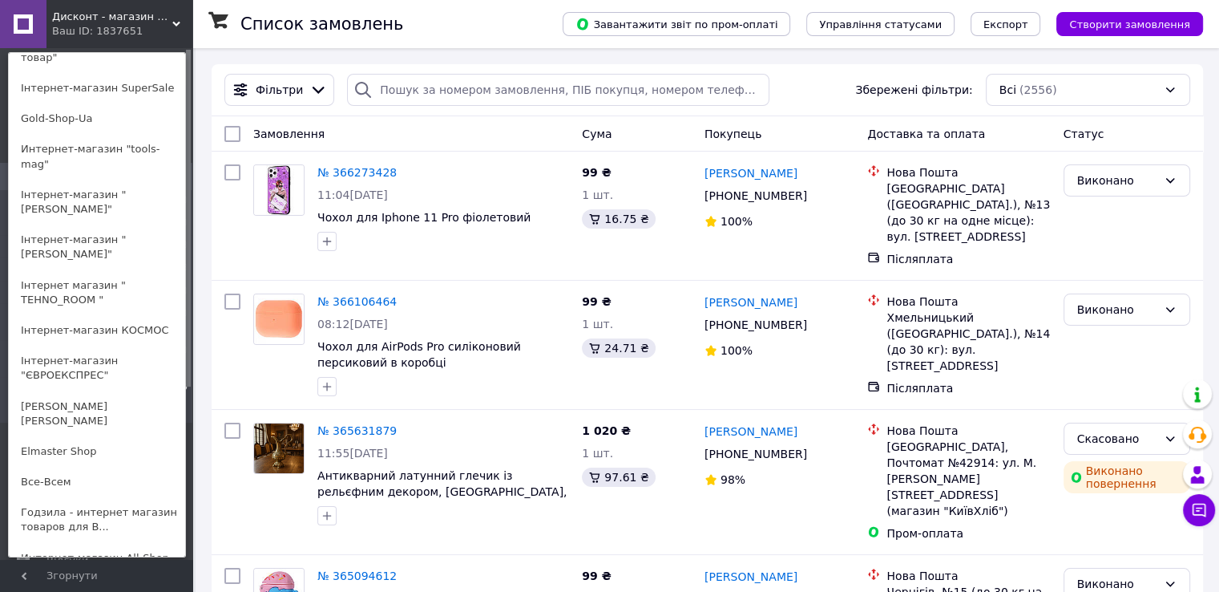
scroll to position [702, 0]
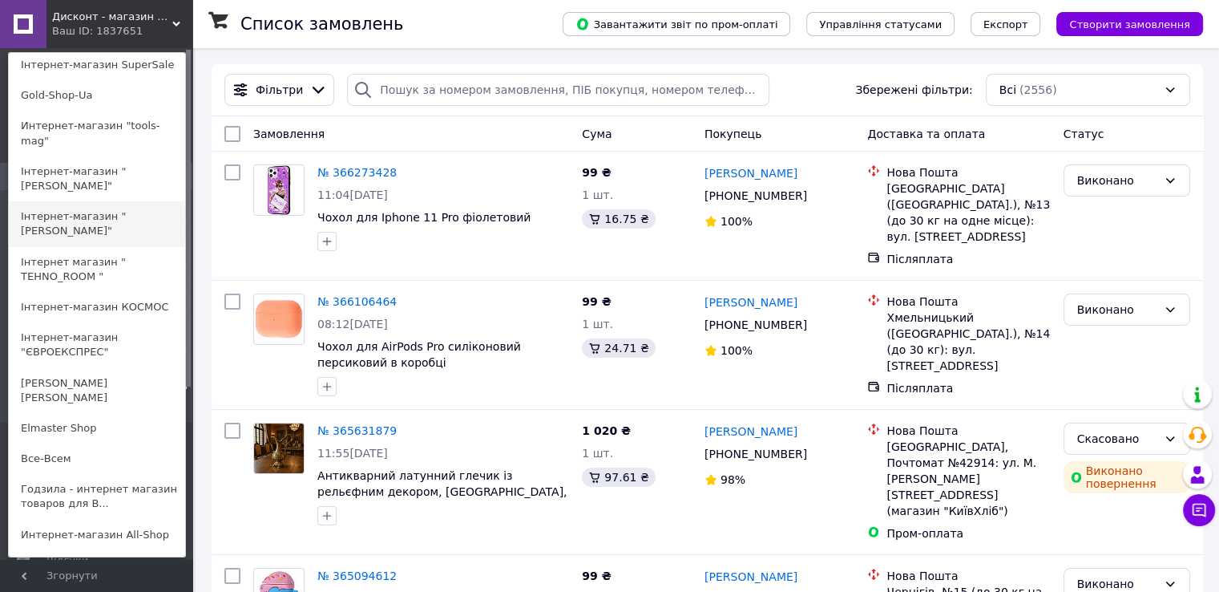
click at [122, 201] on link "Інтернет-магазин "[PERSON_NAME]"" at bounding box center [97, 223] width 176 height 45
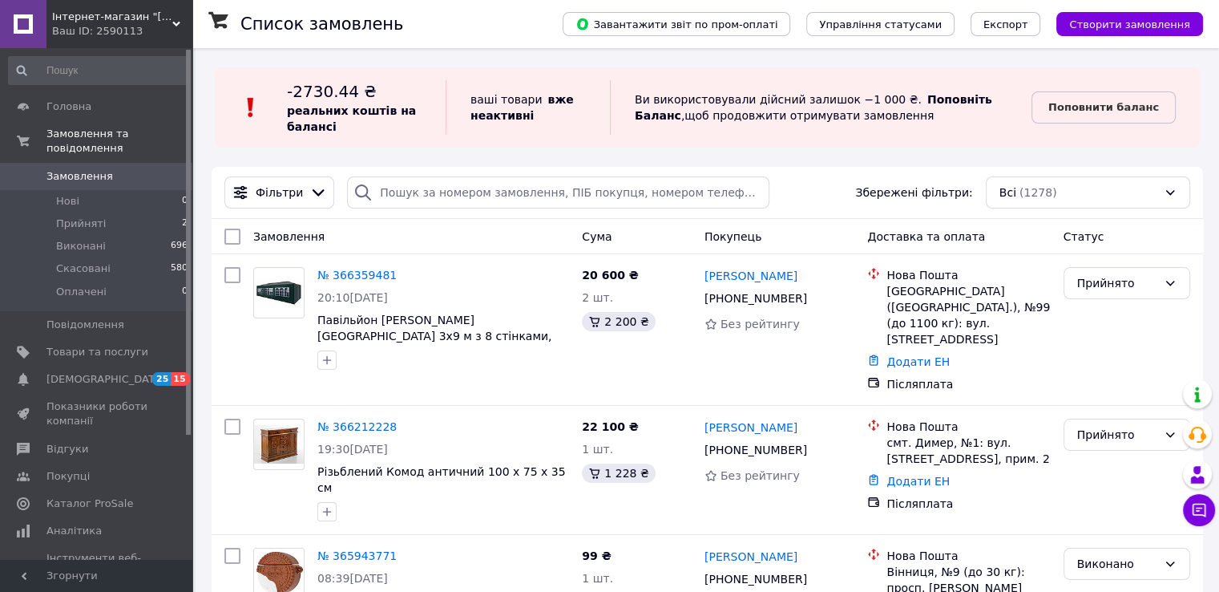
click at [103, 29] on div "Ваш ID: 2590113" at bounding box center [122, 31] width 140 height 14
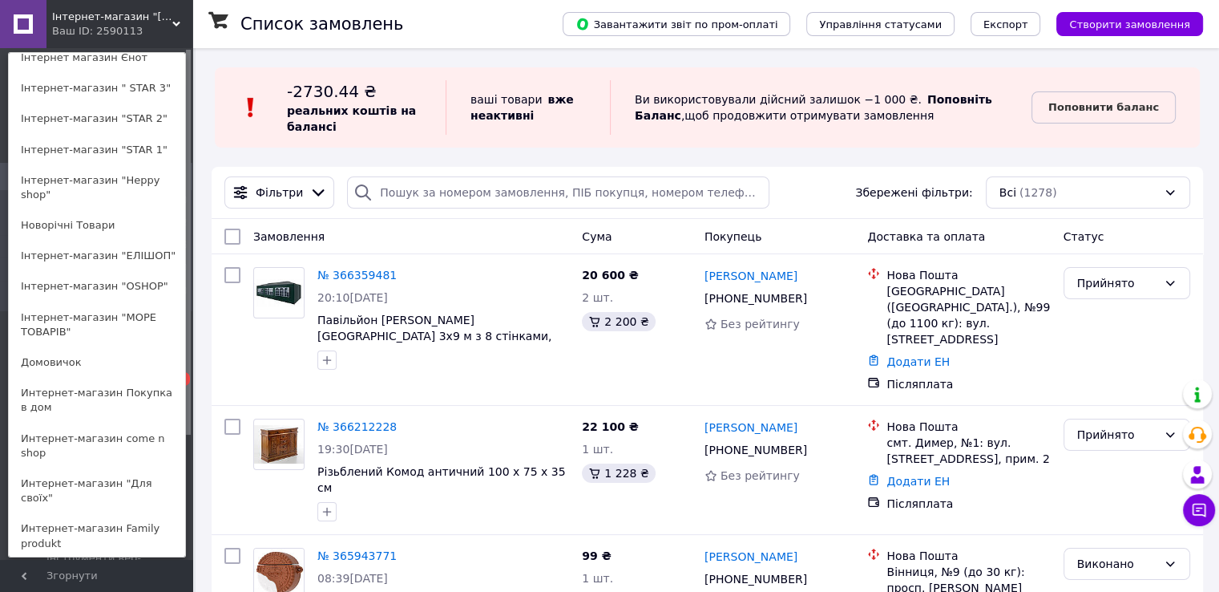
scroll to position [147, 0]
click at [114, 303] on link "Інтернет-магазин "МОРЕ ТОВАРІВ"" at bounding box center [97, 325] width 176 height 45
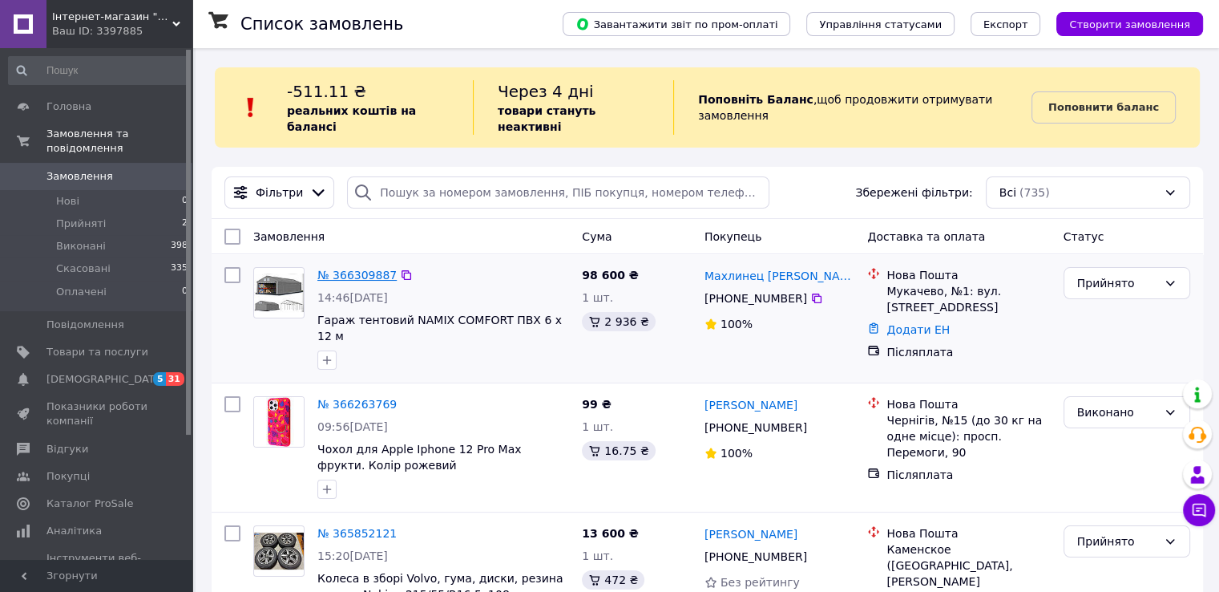
click at [349, 269] on link "№ 366309887" at bounding box center [356, 275] width 79 height 13
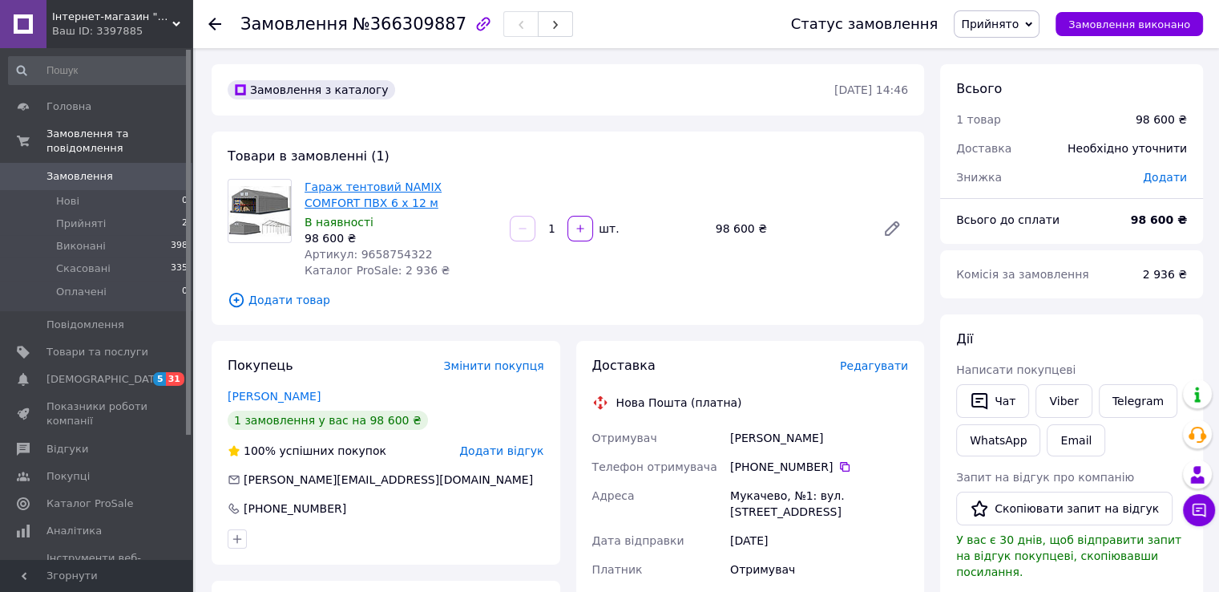
click at [398, 184] on link "Гараж тентовий NAMIX COMFORT ПВХ 6 x 12 м" at bounding box center [373, 194] width 137 height 29
click at [108, 33] on div "Ваш ID: 3397885" at bounding box center [122, 31] width 140 height 14
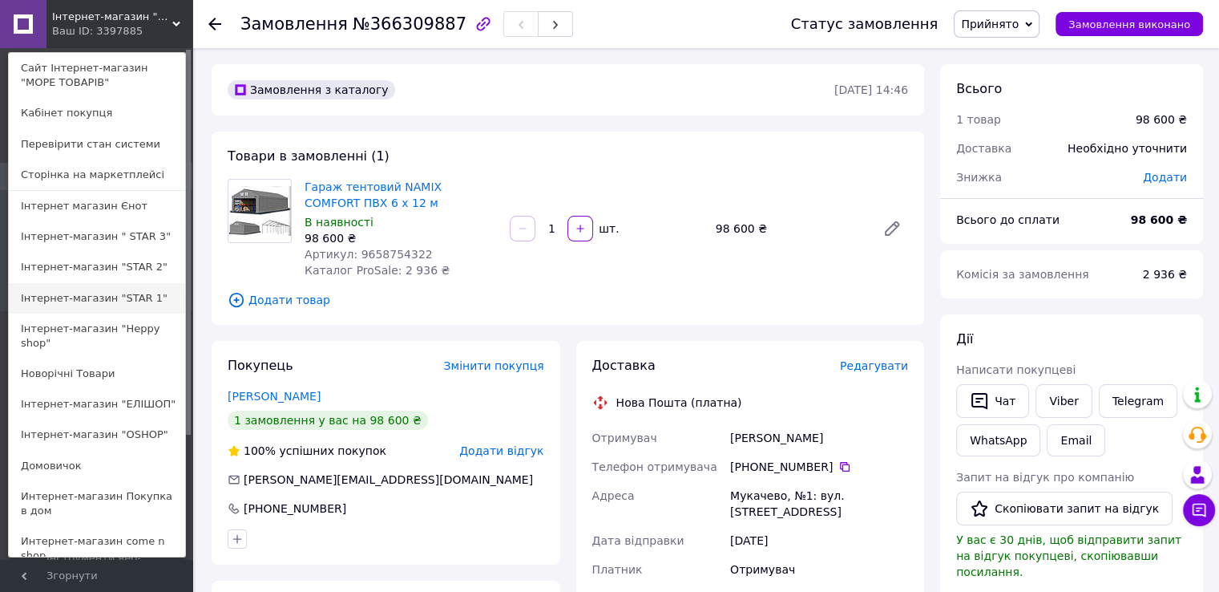
scroll to position [688, 0]
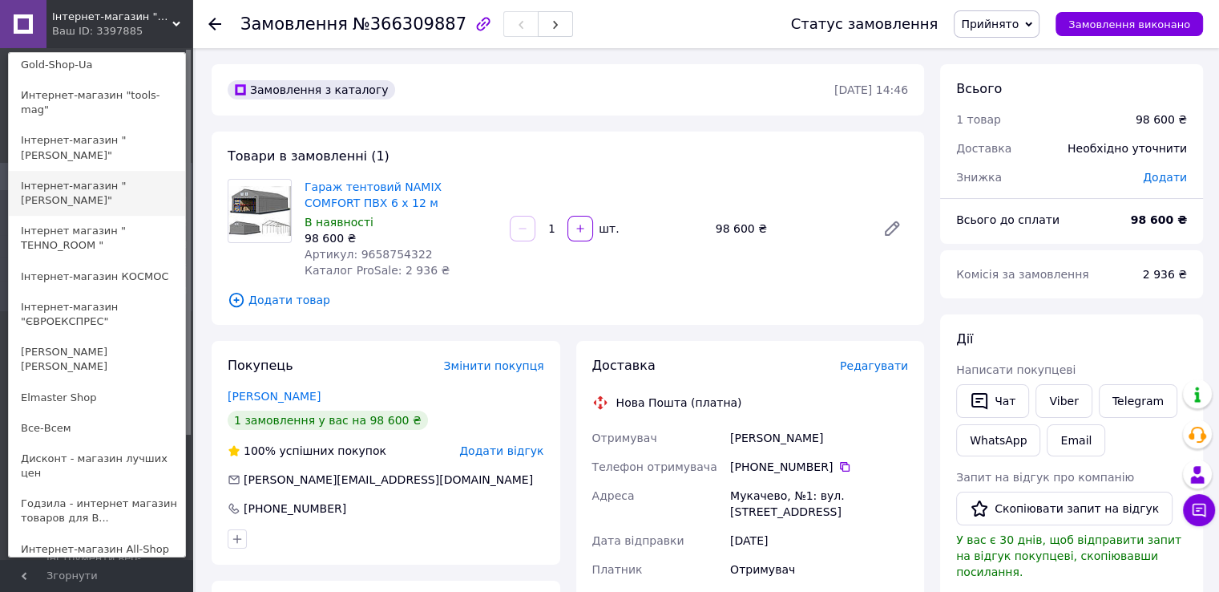
click at [103, 171] on link "Інтернет-магазин "[PERSON_NAME]"" at bounding box center [97, 193] width 176 height 45
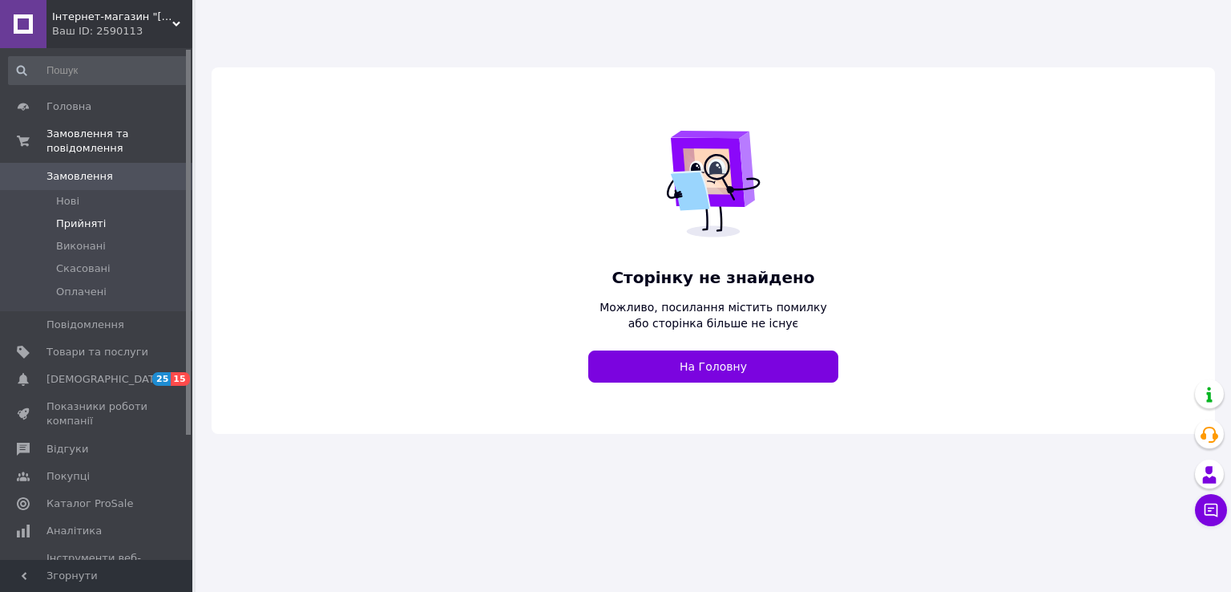
click at [84, 216] on span "Прийняті" at bounding box center [81, 223] width 50 height 14
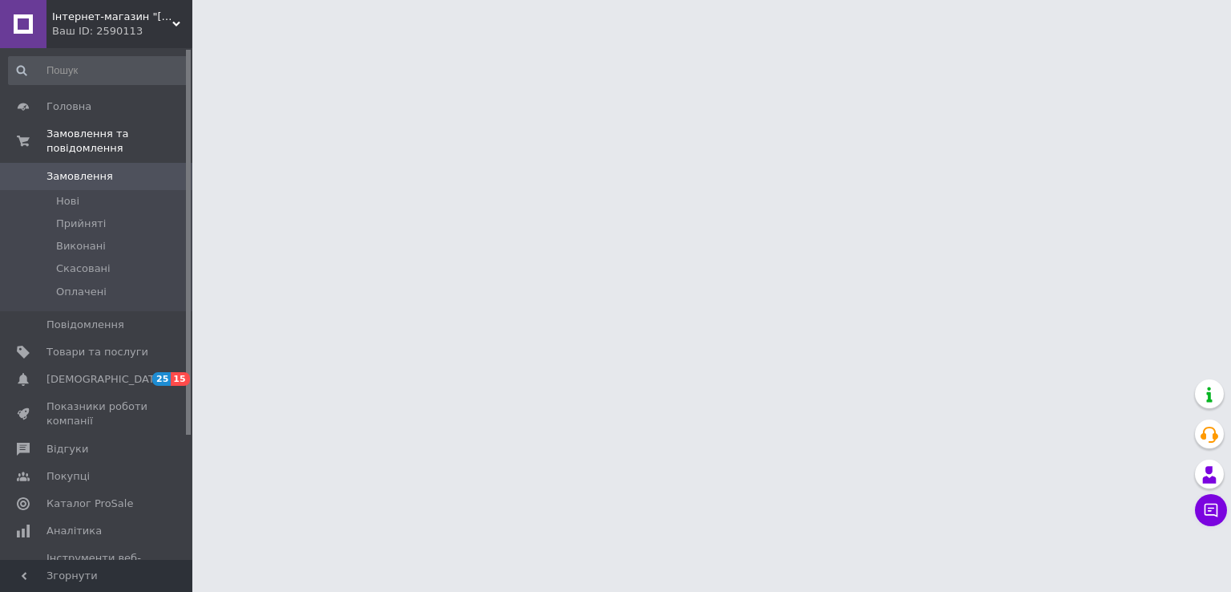
click at [82, 169] on span "Замовлення" at bounding box center [79, 176] width 67 height 14
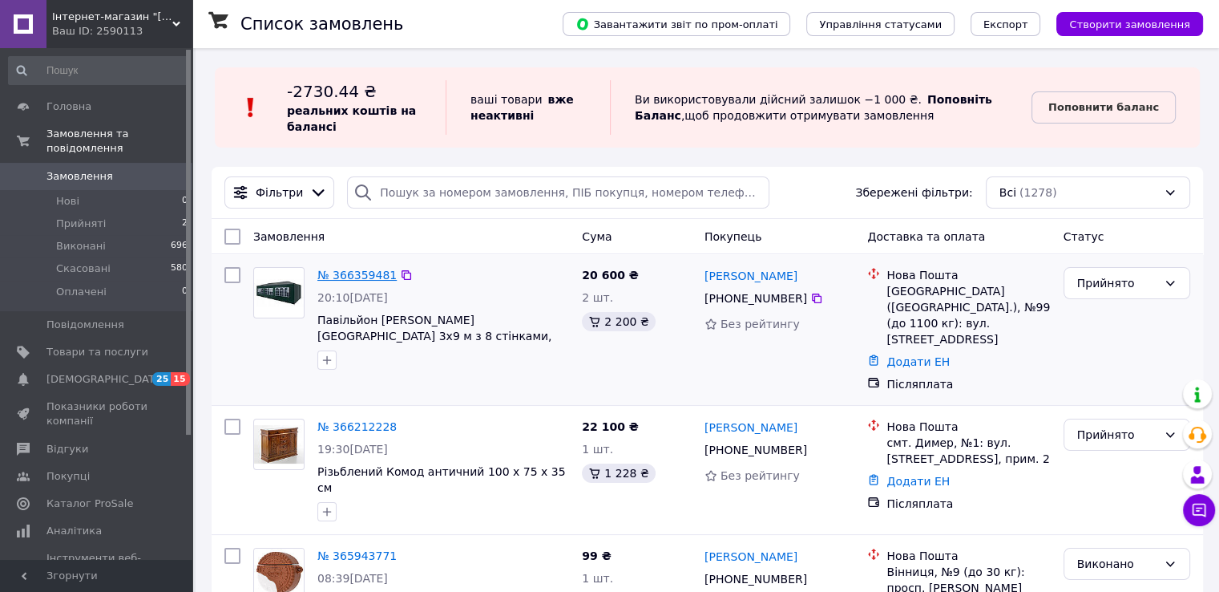
click at [366, 281] on link "№ 366359481" at bounding box center [356, 275] width 79 height 13
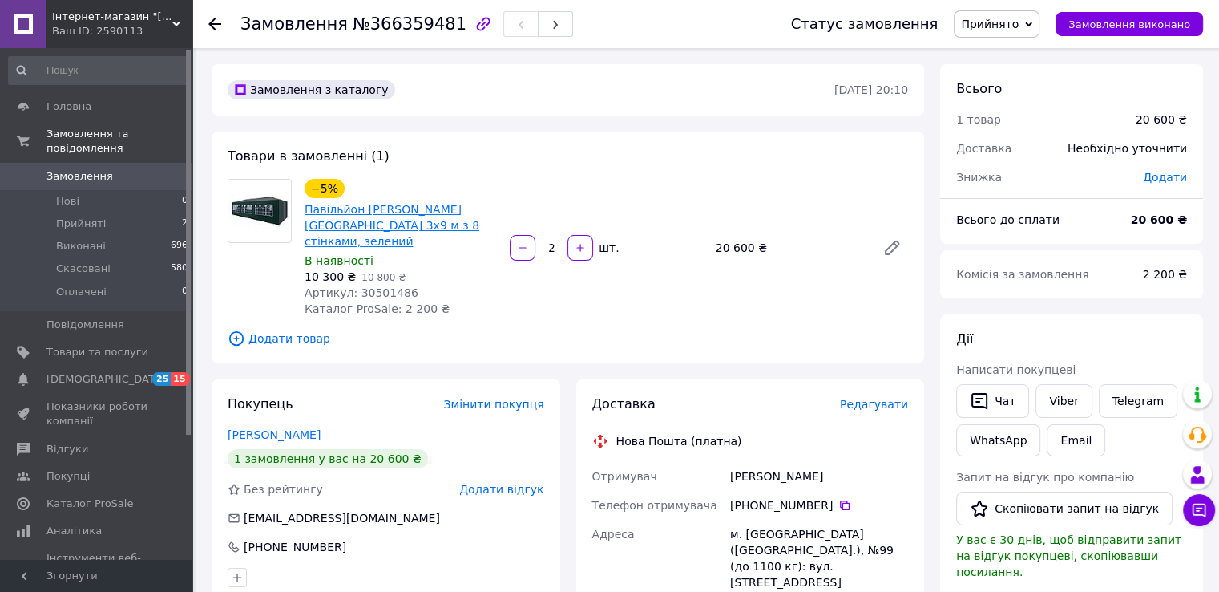
click at [398, 220] on link "Павільйон [PERSON_NAME] [GEOGRAPHIC_DATA] 3х9 м з 8 стінками, зелений" at bounding box center [392, 225] width 175 height 45
